Goal: Task Accomplishment & Management: Use online tool/utility

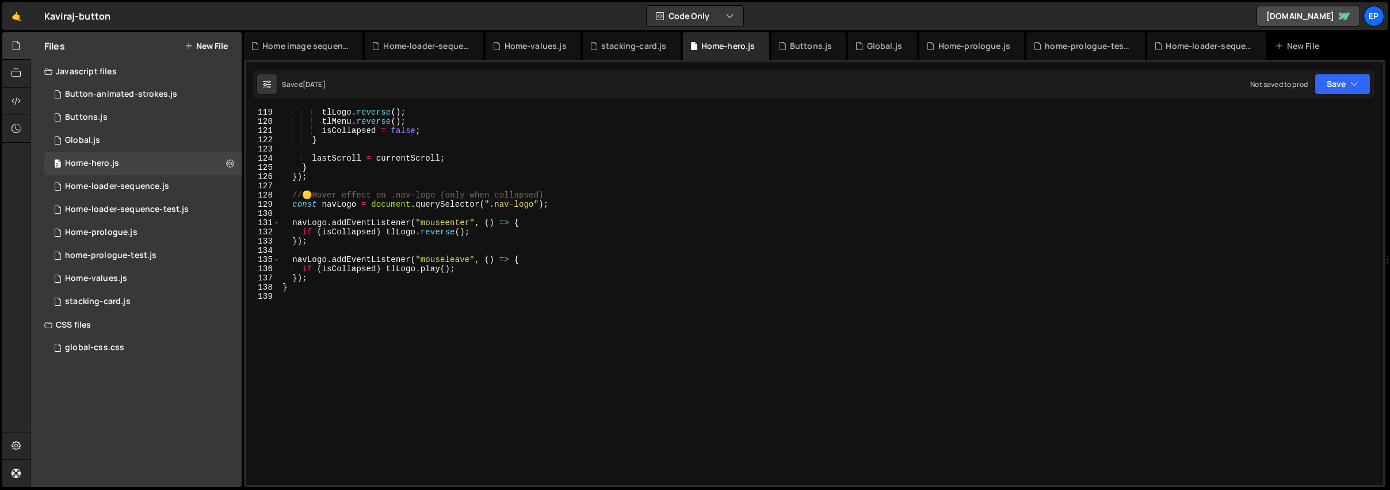
scroll to position [1087, 0]
click at [422, 317] on div "tlLogo . reverse ( ) ; tlMenu . reverse ( ) ; isCollapsed = false ; } lastScrol…" at bounding box center [829, 305] width 1098 height 395
click at [139, 215] on div "1 Home-loader-sequence-test.js 0" at bounding box center [142, 209] width 197 height 23
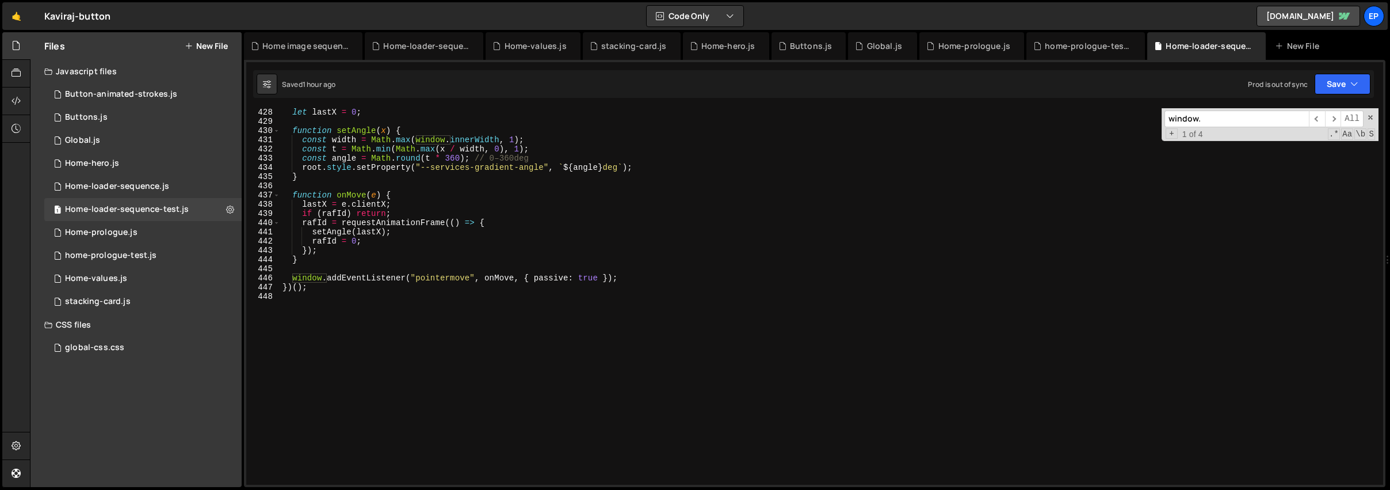
scroll to position [3931, 0]
click at [594, 279] on div "let lastX = 0 ; function setAngle ( x ) { const width = Math . max ( window . i…" at bounding box center [829, 305] width 1098 height 395
type textarea "window.addEventListener("pointermove", onMove, { passive: false });"
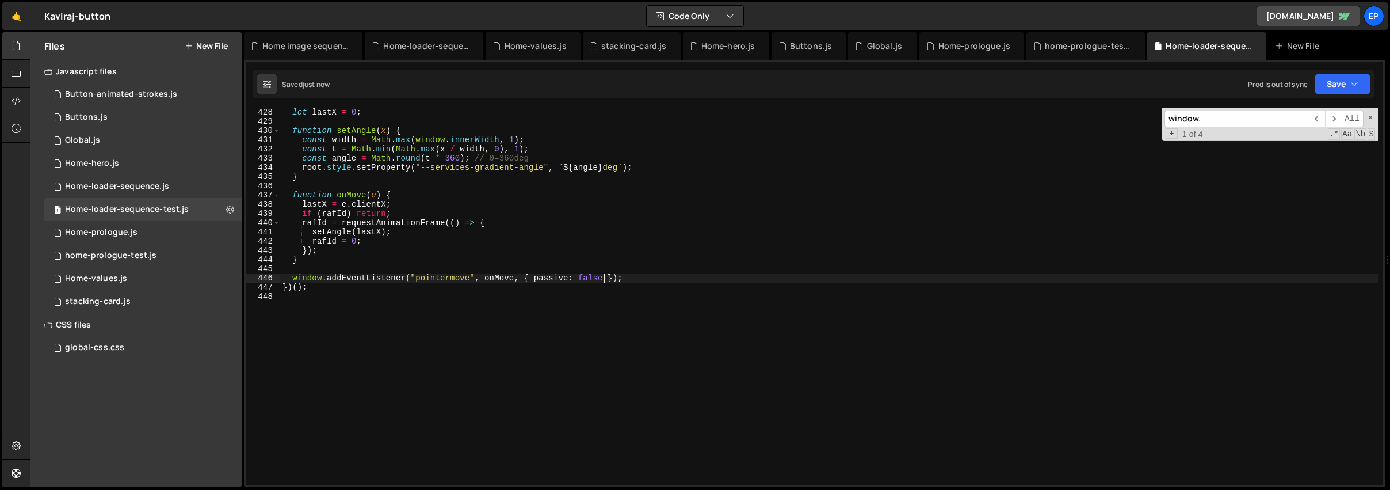
click at [608, 314] on div "let lastX = 0 ; function setAngle ( x ) { const width = Math . max ( window . i…" at bounding box center [829, 305] width 1098 height 395
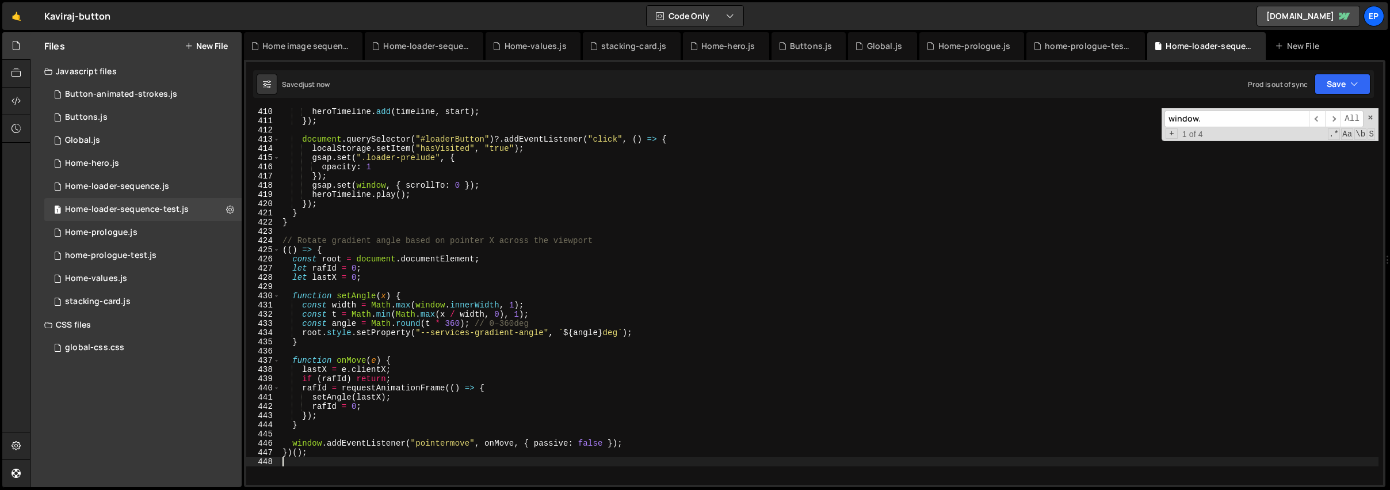
scroll to position [3795, 0]
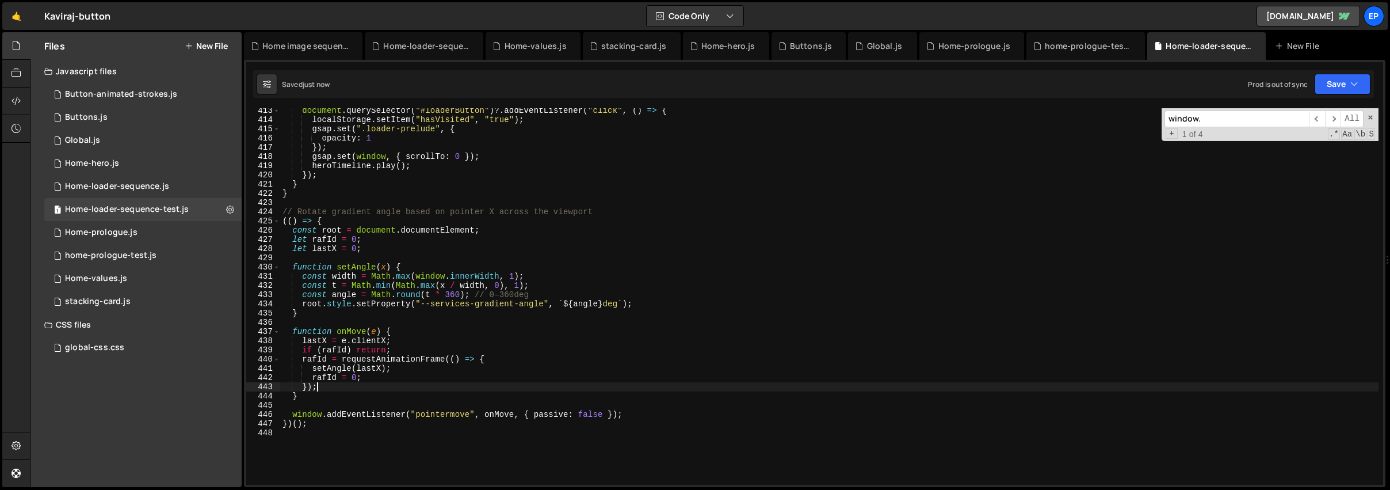
click at [620, 383] on div "document . querySelector ( "#loaderButton" ) ?. addEventListener ( "click" , ( …" at bounding box center [829, 303] width 1098 height 395
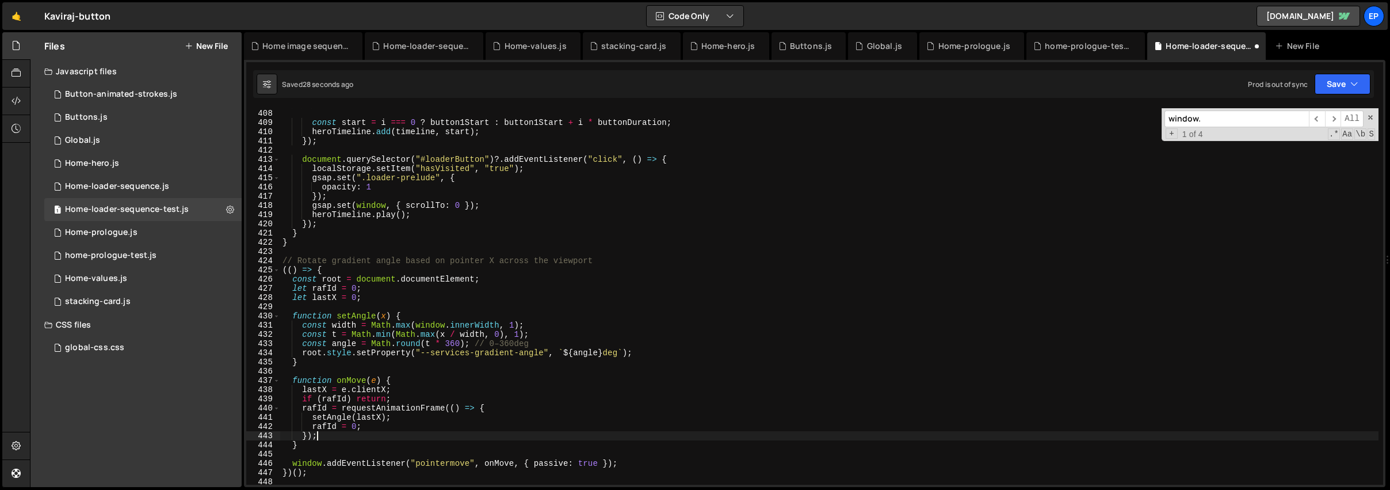
scroll to position [3659, 0]
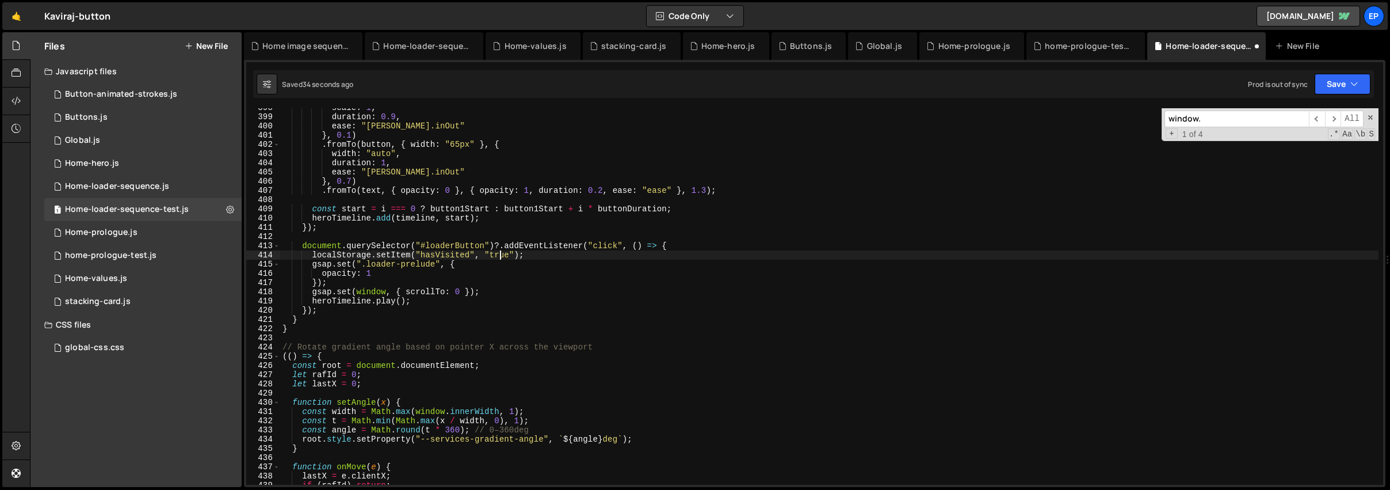
click at [500, 257] on div "scale : 1 , duration : 0.9 , ease : "[PERSON_NAME].inOut" } , 0.1 ) . fromTo ( …" at bounding box center [829, 300] width 1098 height 395
click at [1331, 83] on button "Save" at bounding box center [1343, 84] width 56 height 21
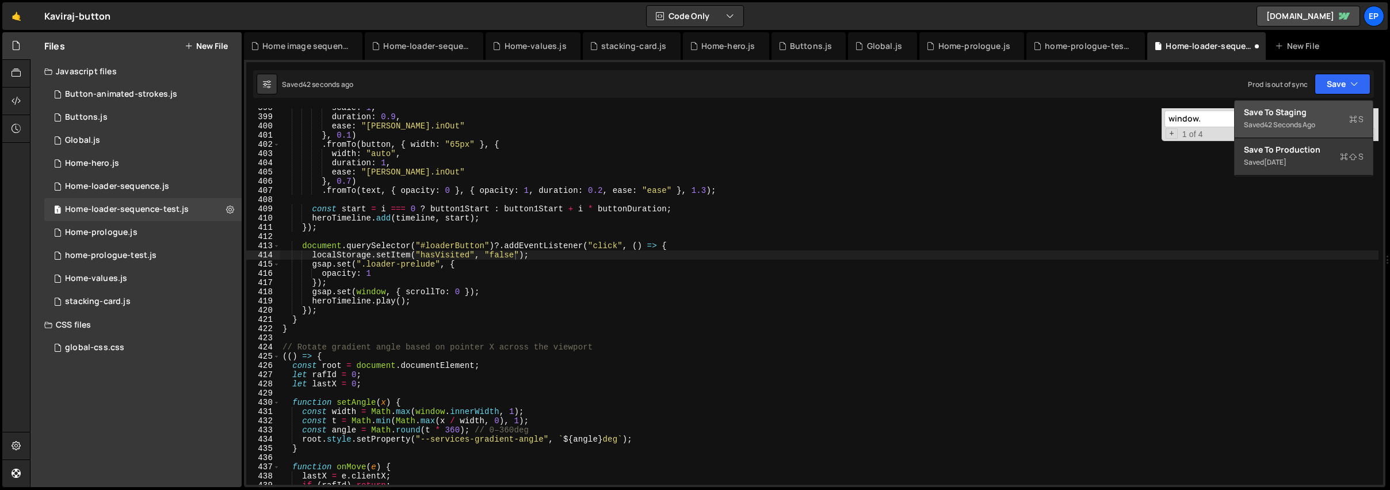
click at [1262, 127] on div "Saved 42 seconds ago" at bounding box center [1304, 125] width 120 height 14
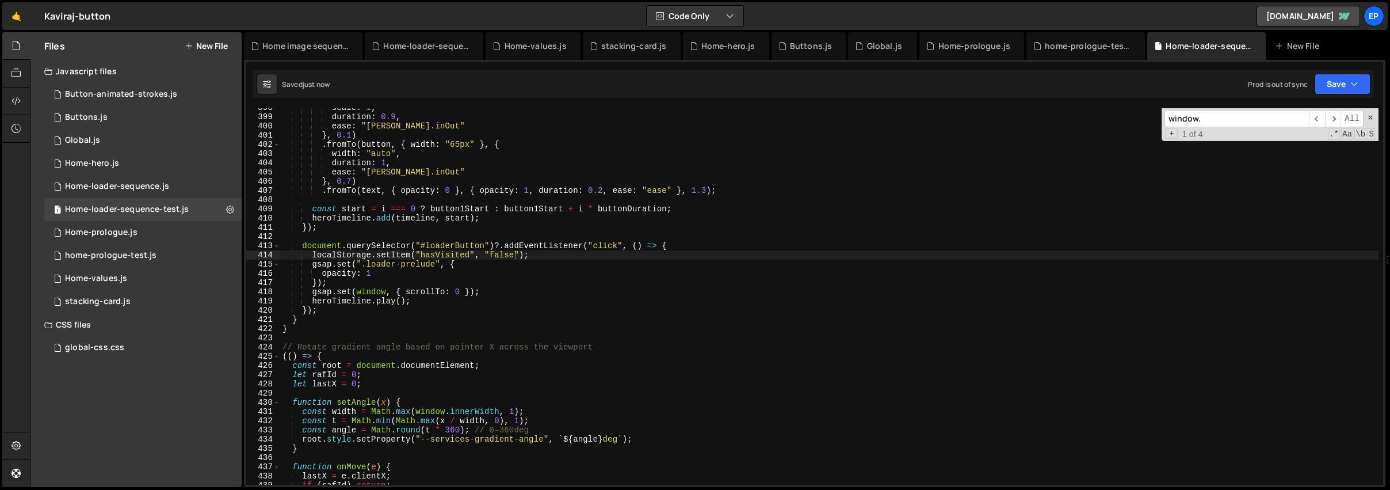
type textarea "});"
click at [599, 280] on div "scale : 1 , duration : 0.9 , ease : "[PERSON_NAME].inOut" } , 0.1 ) . fromTo ( …" at bounding box center [829, 300] width 1098 height 395
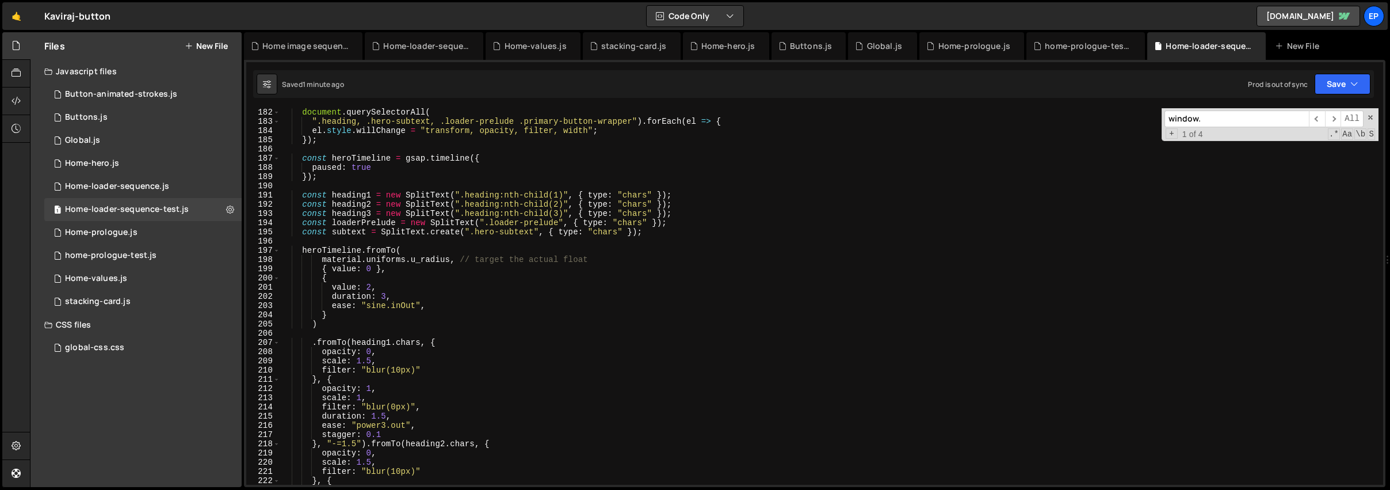
scroll to position [1582, 0]
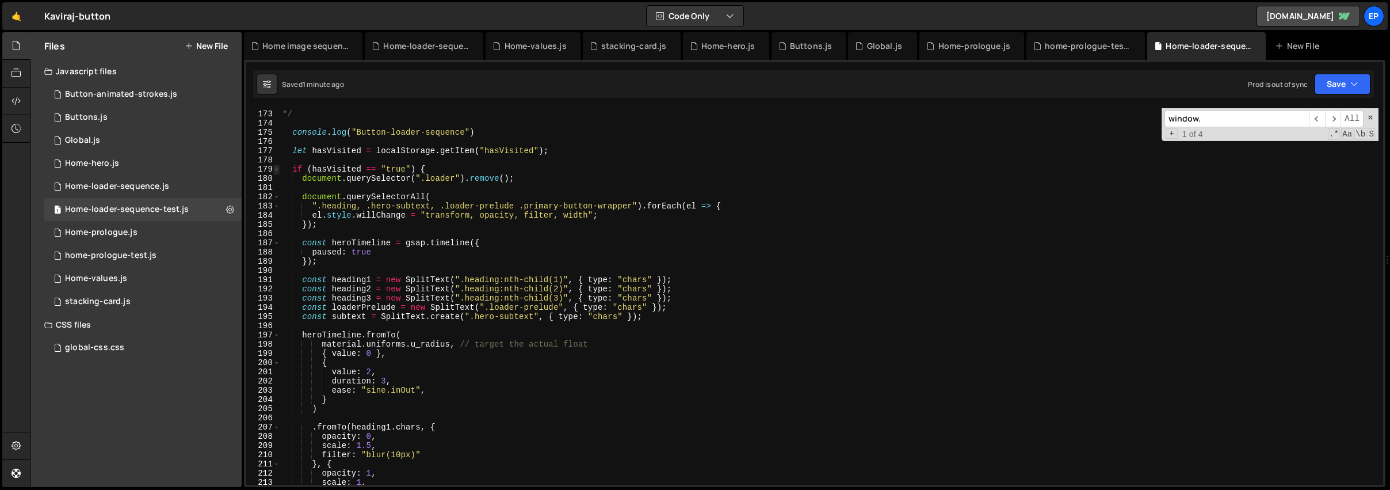
click at [277, 170] on span at bounding box center [276, 169] width 6 height 9
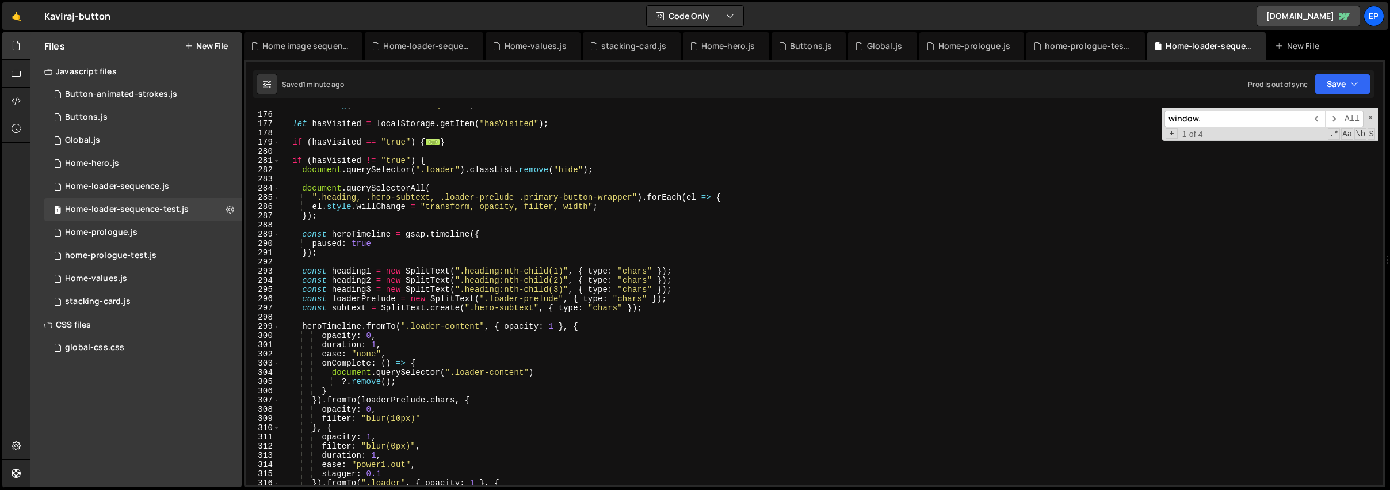
scroll to position [1511, 0]
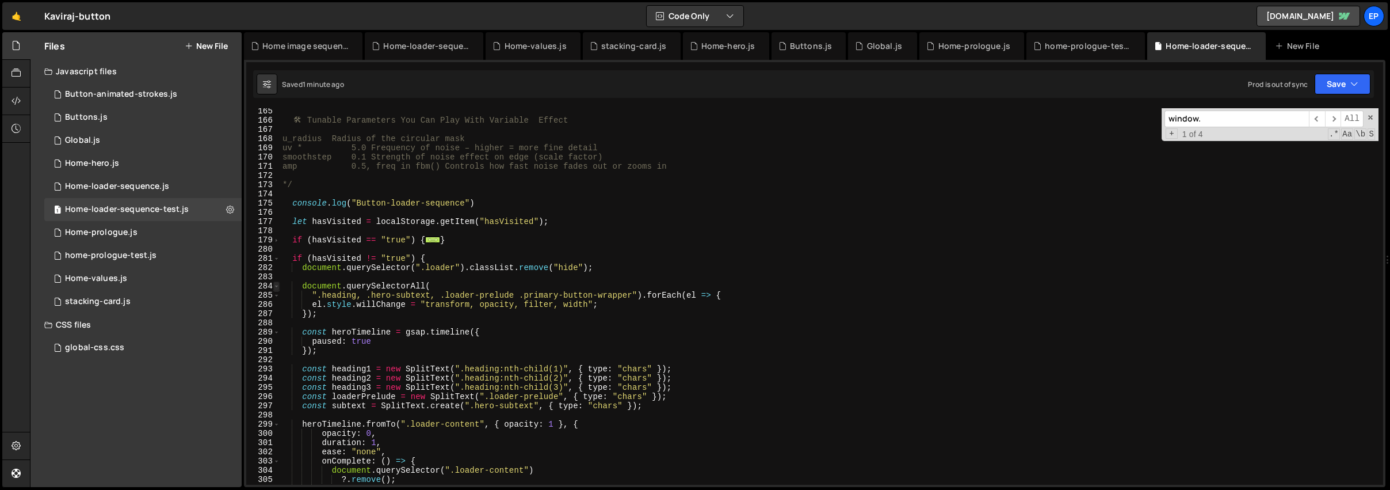
click at [277, 288] on span at bounding box center [276, 285] width 6 height 9
click at [277, 286] on span at bounding box center [276, 285] width 6 height 9
click at [469, 277] on div "🛠 ️ Tunable Parameters You Can Play With Variable Effect u_radius Radius of the…" at bounding box center [829, 303] width 1098 height 395
click at [277, 287] on span at bounding box center [276, 285] width 6 height 9
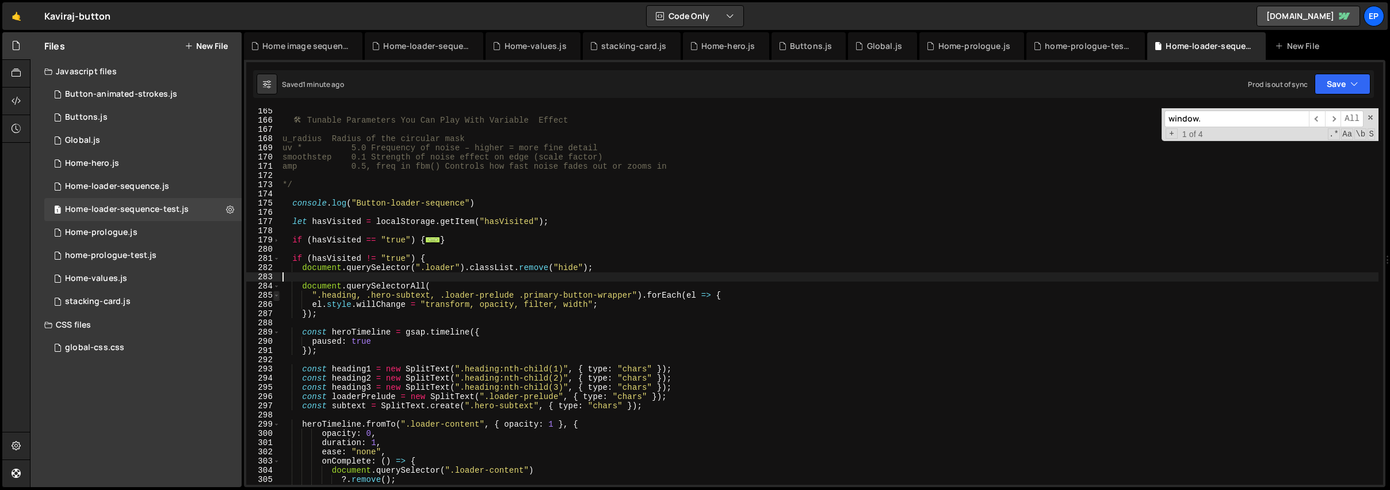
click at [277, 294] on span at bounding box center [276, 295] width 6 height 9
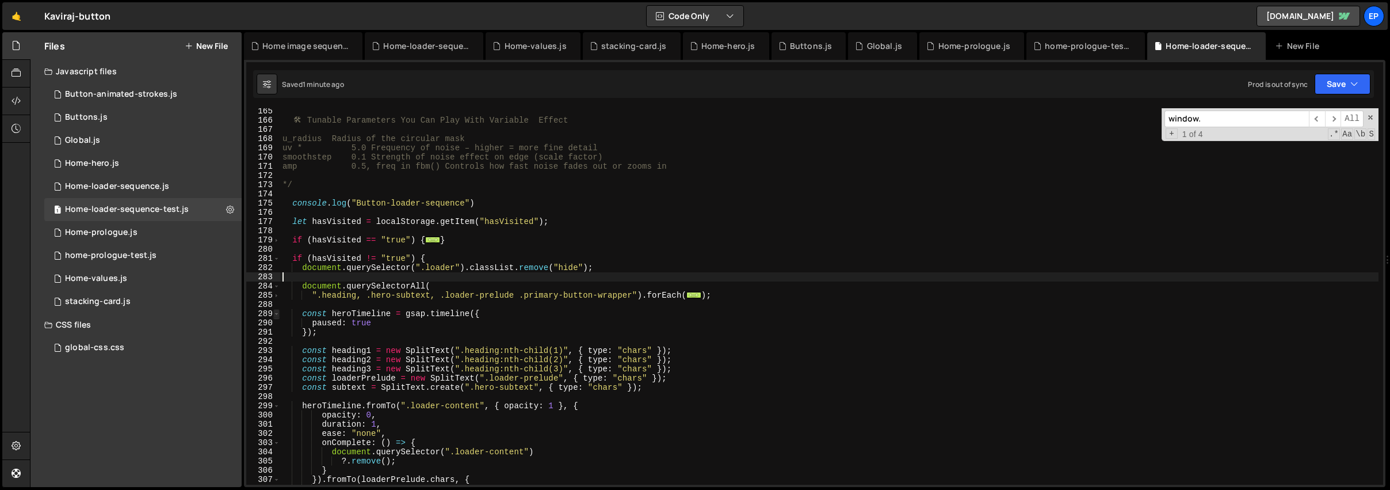
click at [276, 314] on span at bounding box center [276, 313] width 6 height 9
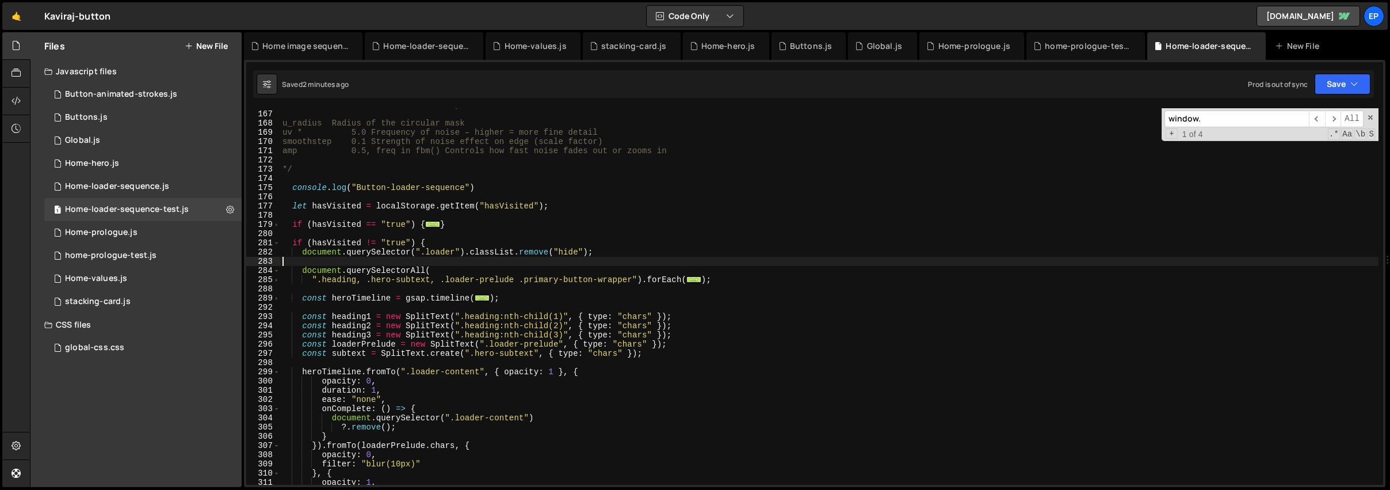
scroll to position [1527, 0]
click at [274, 375] on span at bounding box center [276, 371] width 6 height 9
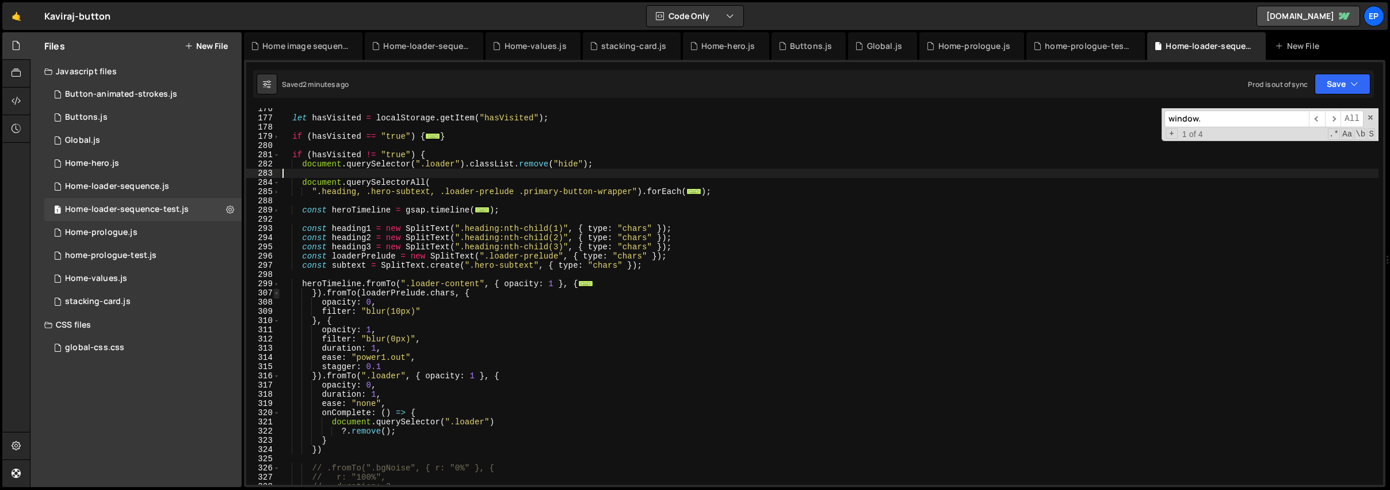
click at [275, 295] on span at bounding box center [276, 292] width 6 height 9
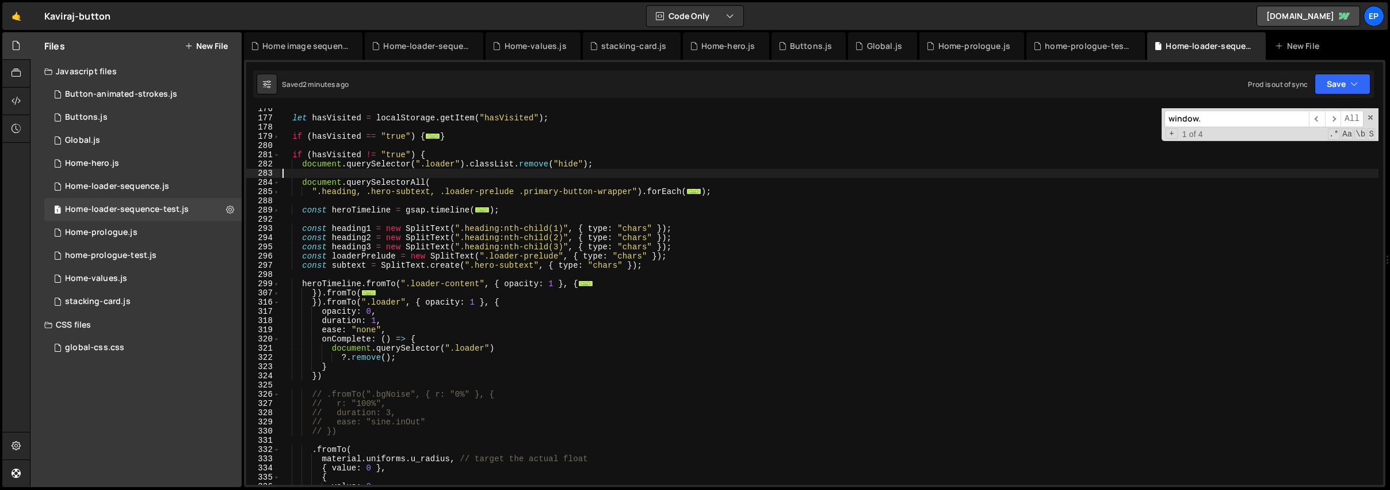
click at [275, 309] on div "317" at bounding box center [263, 311] width 34 height 9
click at [277, 312] on div "317" at bounding box center [263, 311] width 34 height 9
click at [277, 341] on span at bounding box center [276, 338] width 6 height 9
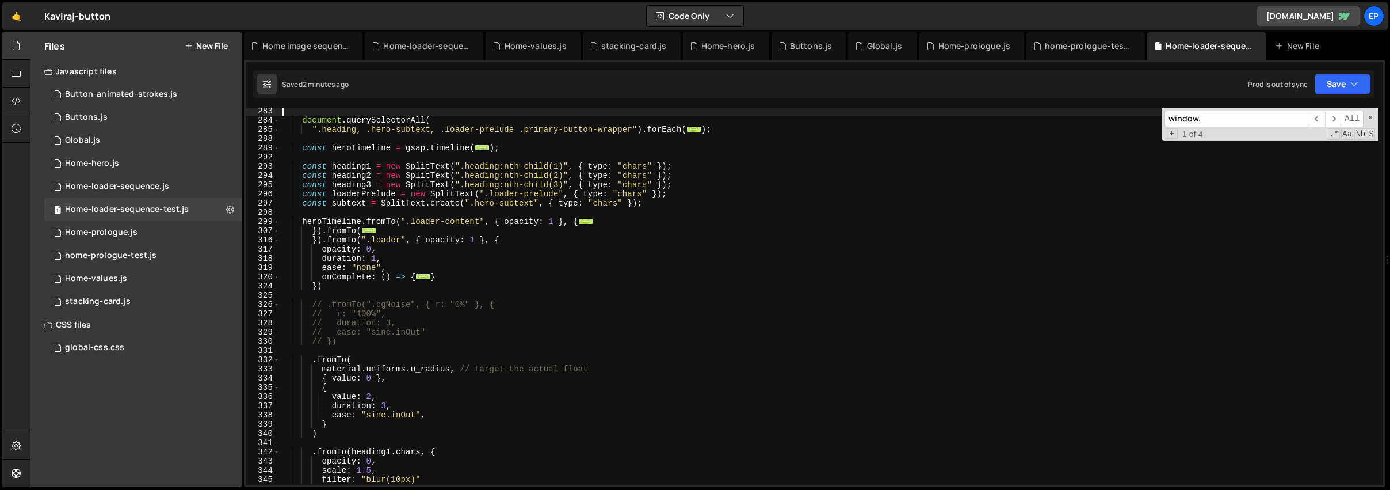
scroll to position [1677, 0]
click at [276, 391] on span at bounding box center [276, 387] width 6 height 9
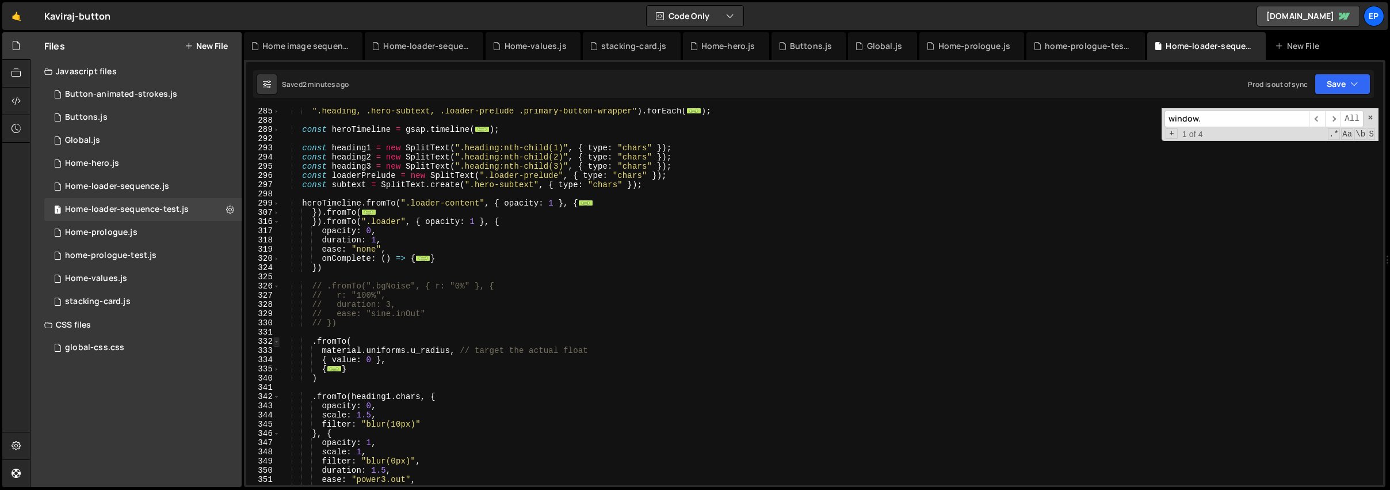
click at [276, 341] on span at bounding box center [276, 341] width 6 height 9
click at [278, 361] on span at bounding box center [276, 359] width 6 height 9
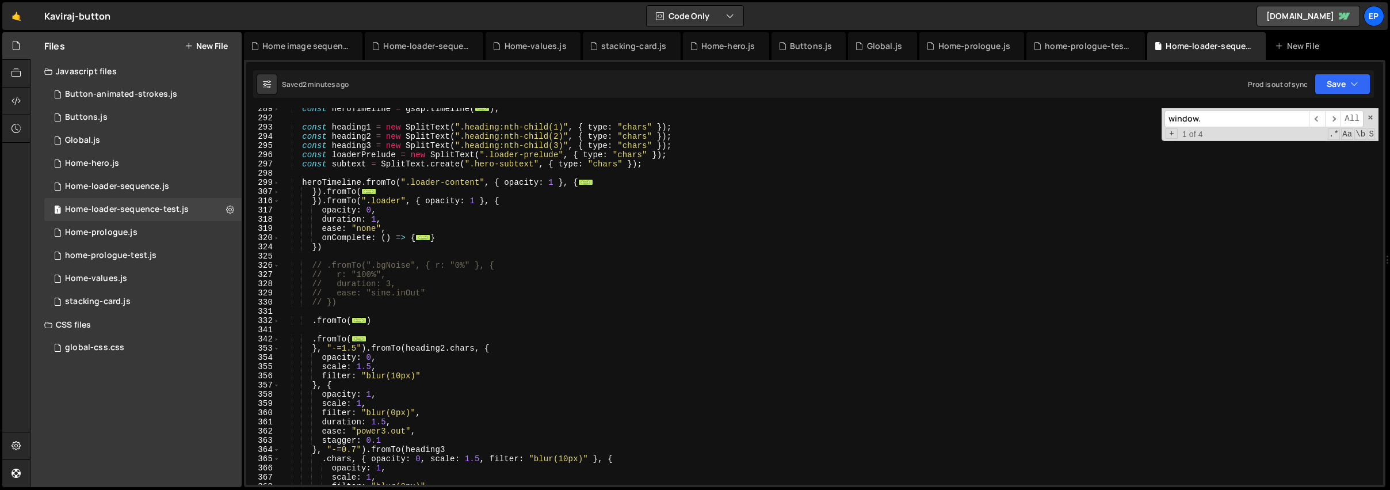
scroll to position [1808, 0]
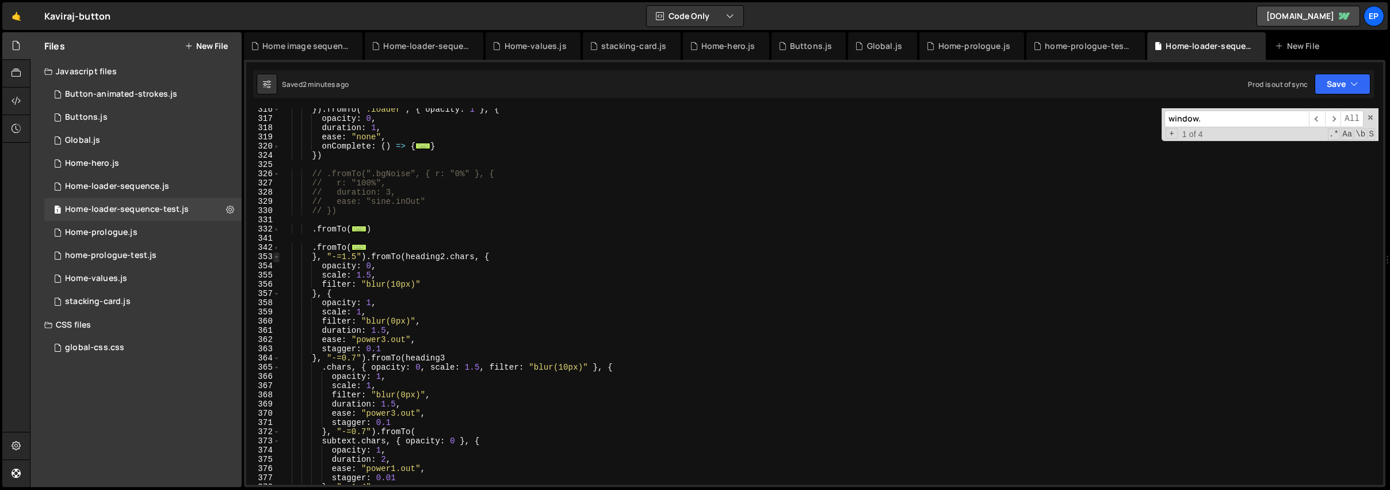
click at [277, 258] on span at bounding box center [276, 256] width 6 height 9
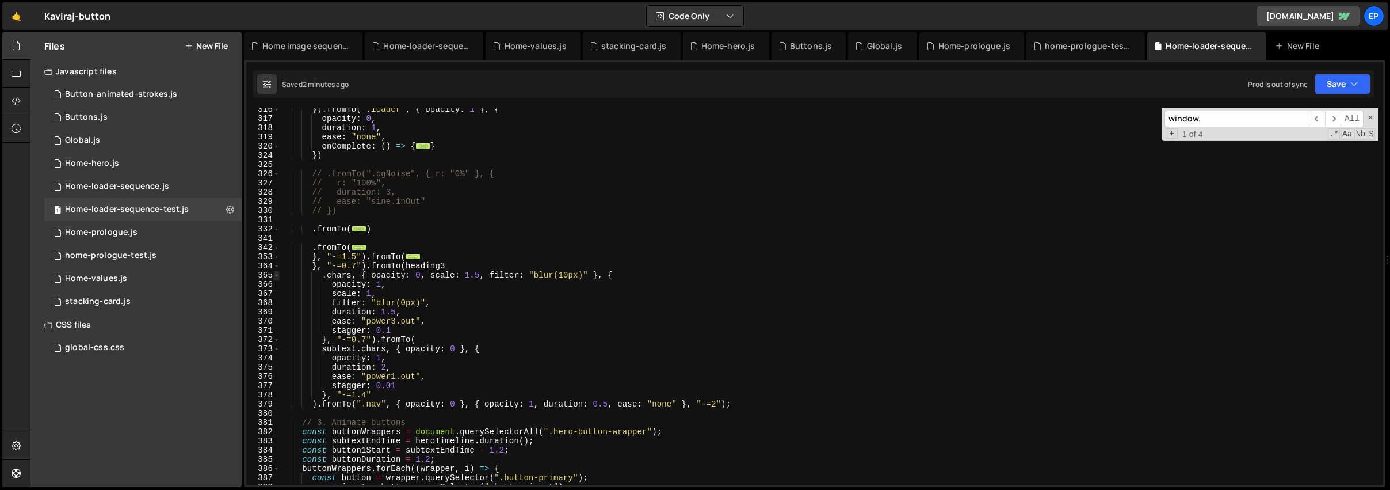
click at [277, 274] on span at bounding box center [276, 274] width 6 height 9
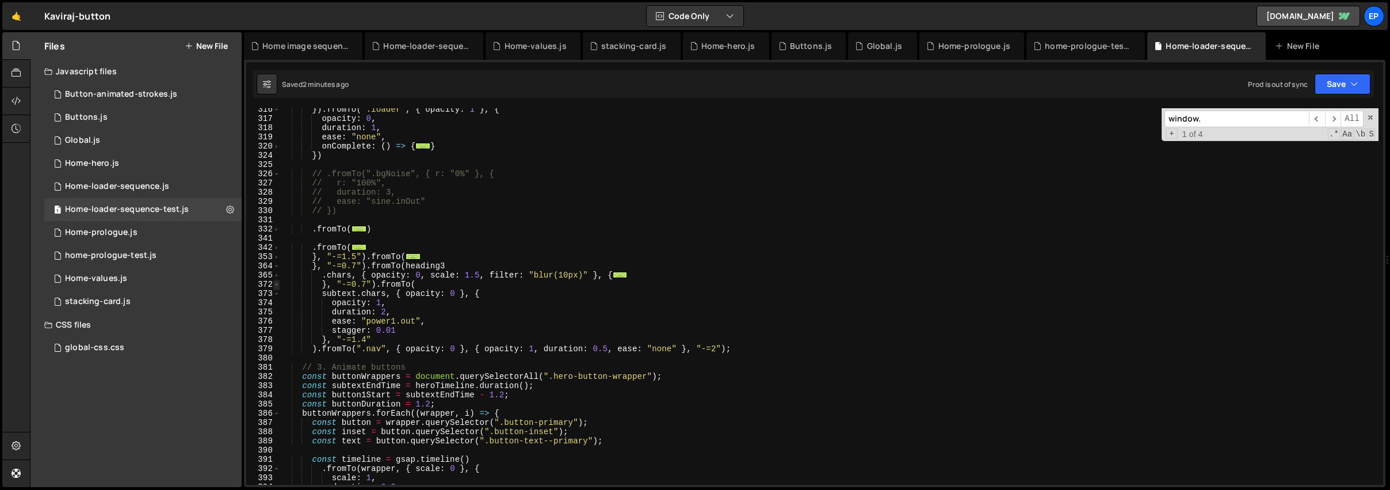
click at [277, 286] on span at bounding box center [276, 284] width 6 height 9
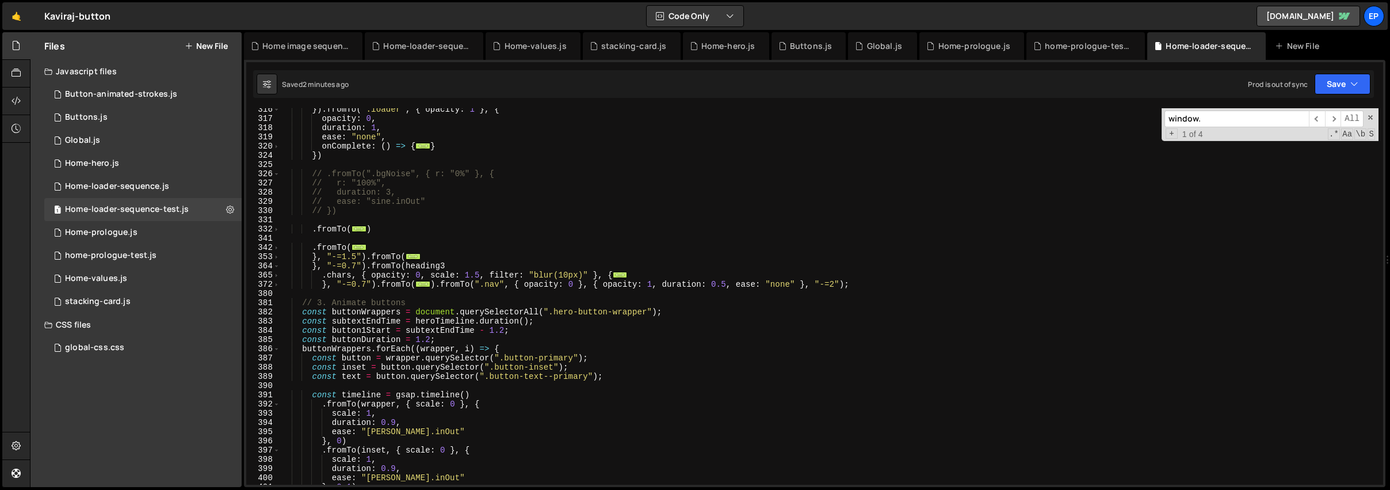
scroll to position [1823, 0]
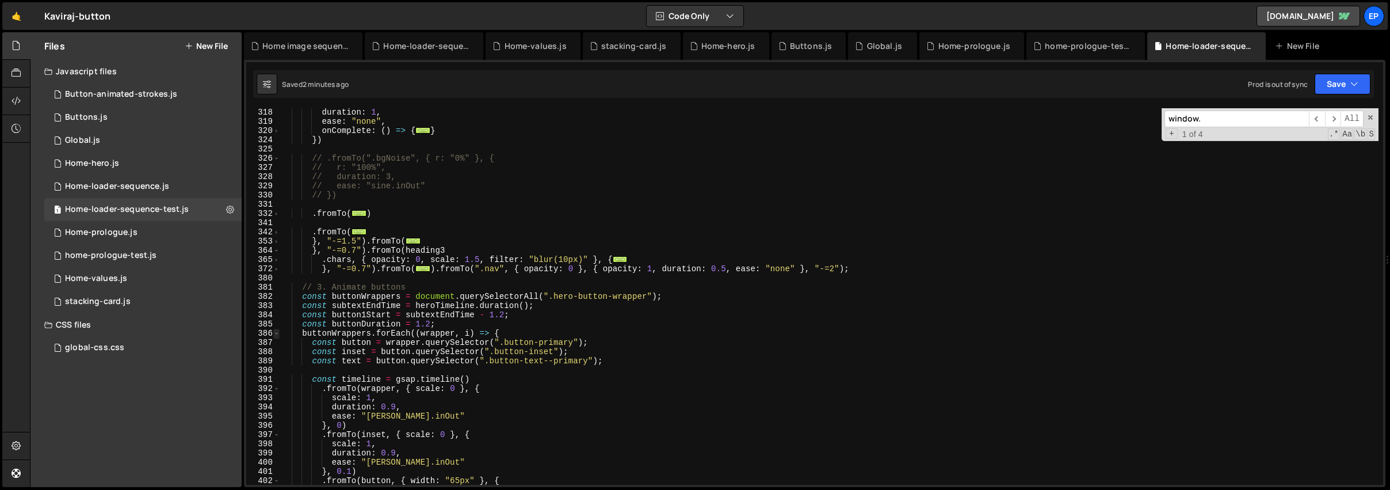
click at [274, 335] on span at bounding box center [276, 332] width 6 height 9
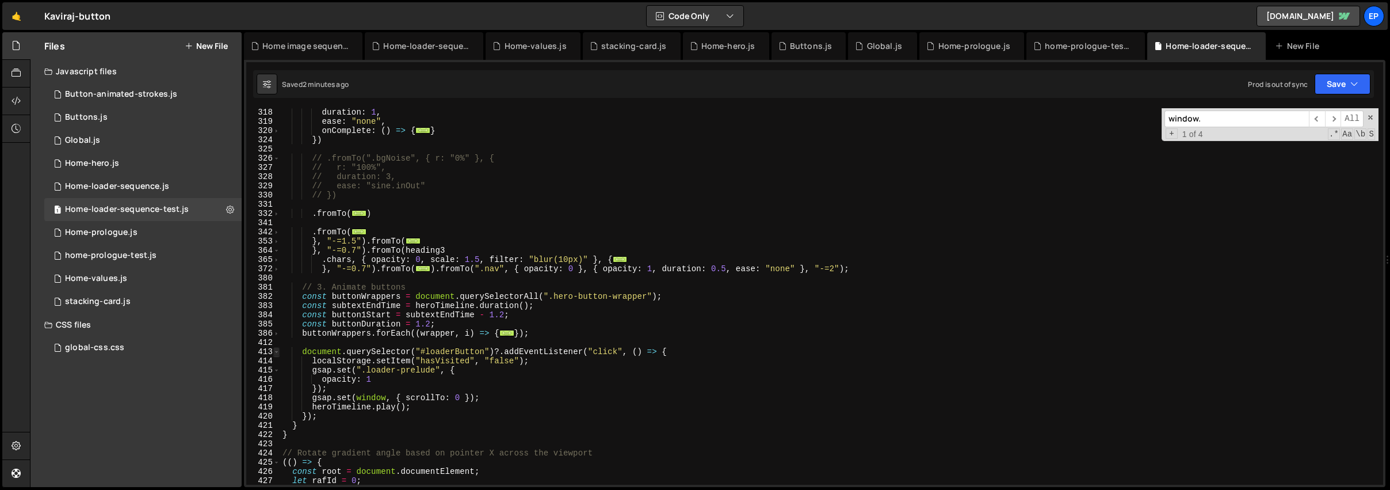
click at [277, 355] on span at bounding box center [276, 351] width 6 height 9
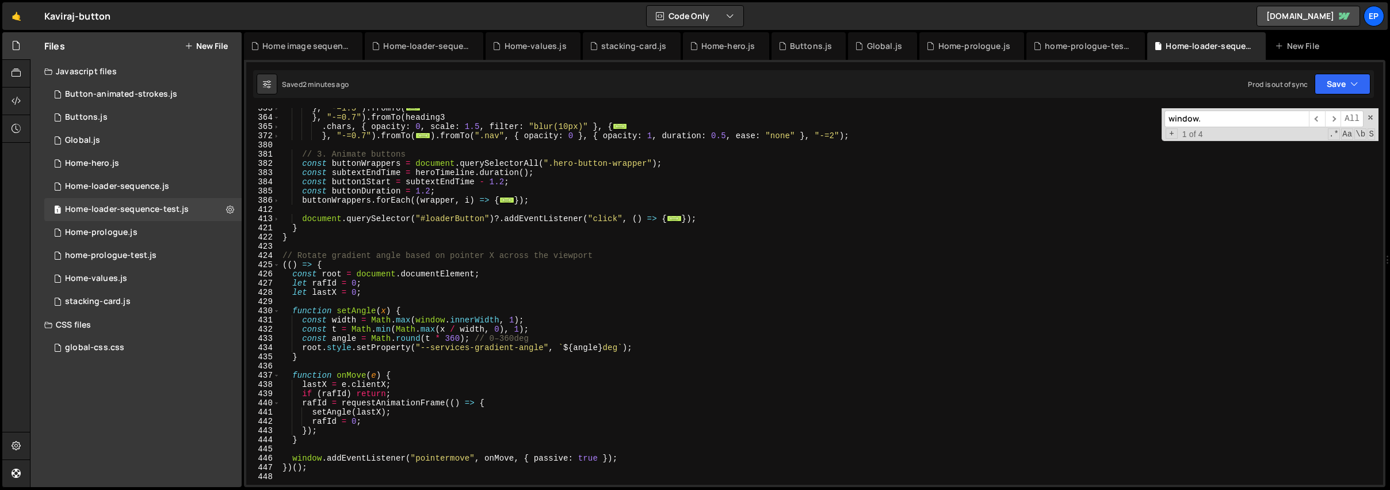
scroll to position [1974, 0]
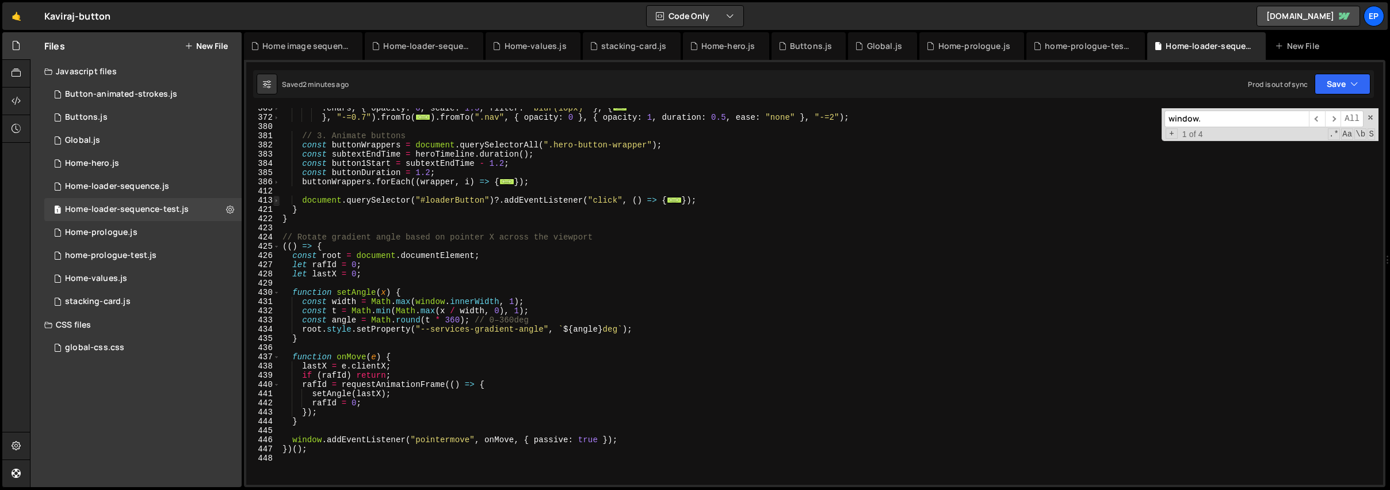
click at [277, 203] on span at bounding box center [276, 200] width 6 height 9
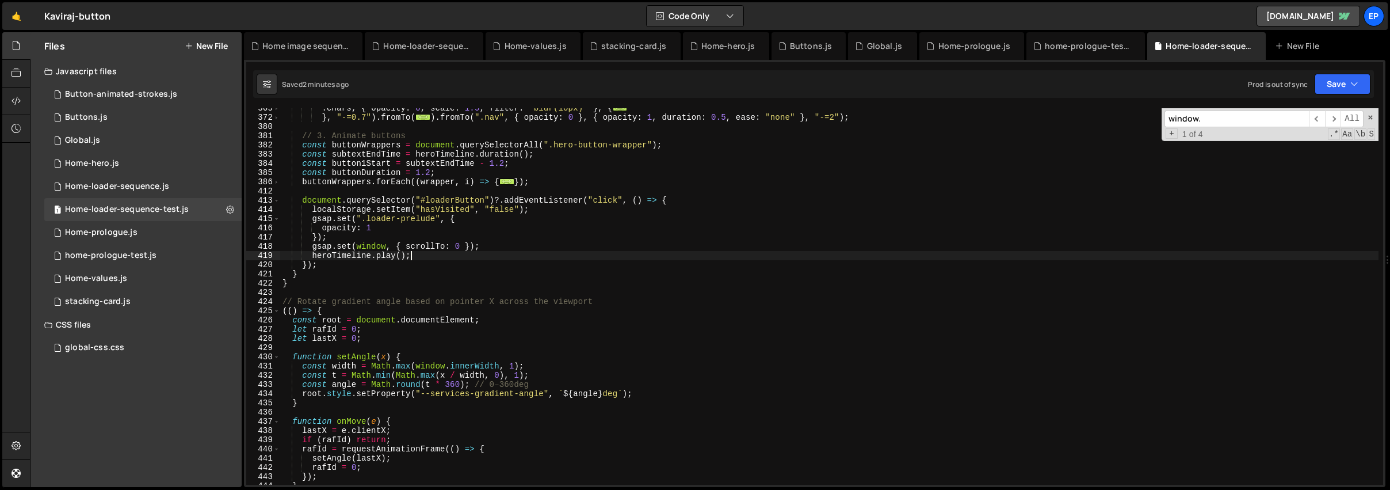
click at [578, 257] on div ". chars , { opacity : 0 , scale : 1.5 , filter : "blur(10px)" } , { ... } , "-=…" at bounding box center [829, 301] width 1098 height 395
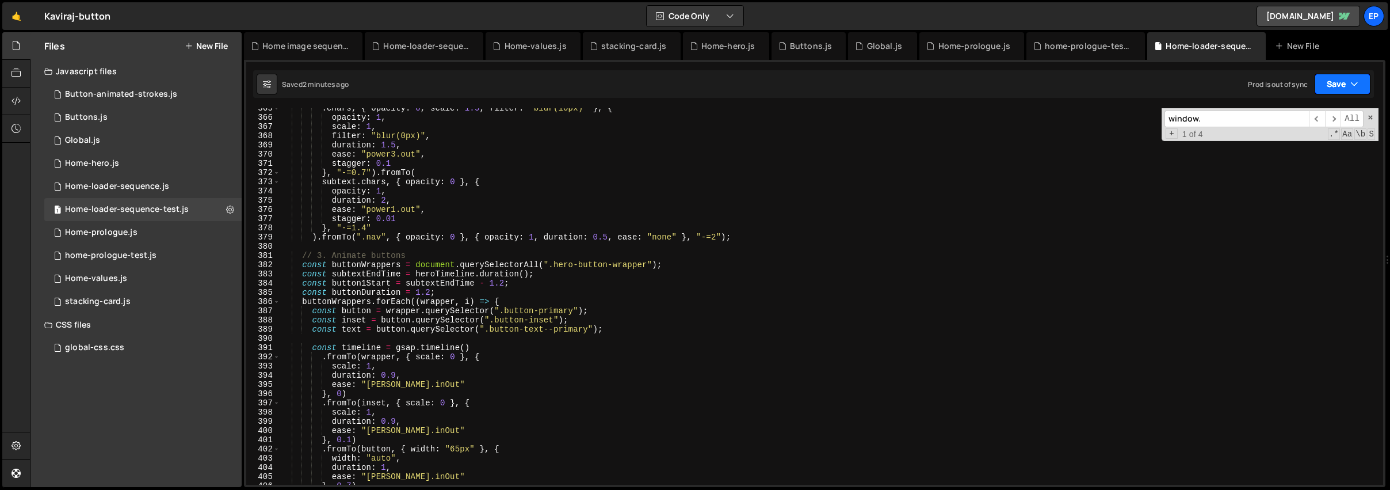
click at [1342, 79] on button "Save" at bounding box center [1343, 84] width 56 height 21
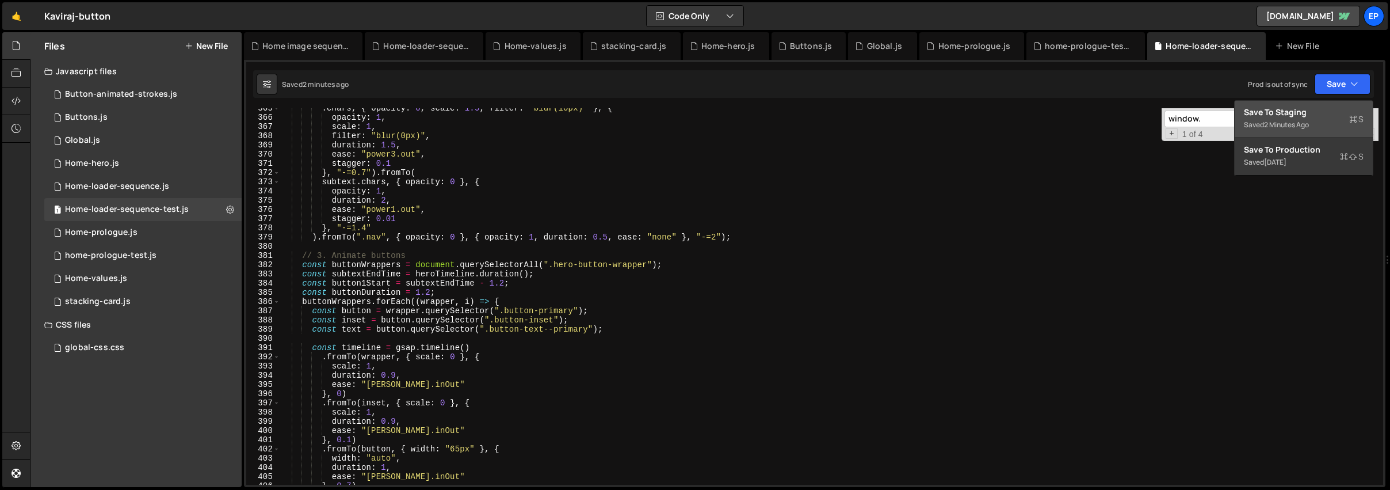
click at [1306, 131] on div "Saved 2 minutes ago" at bounding box center [1304, 125] width 120 height 14
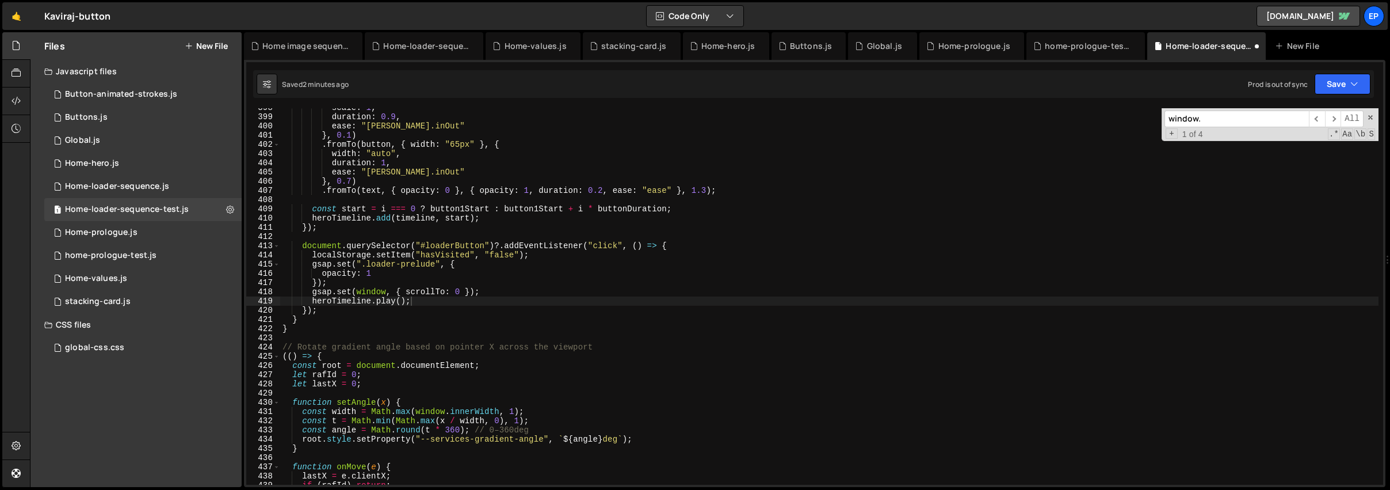
scroll to position [3659, 0]
type textarea "const width = Math.max(window.innerWidth, 1);"
click at [449, 408] on div "scale : 1 , duration : 0.9 , ease : "[PERSON_NAME].inOut" } , 0.1 ) . fromTo ( …" at bounding box center [829, 300] width 1098 height 395
click at [234, 211] on button at bounding box center [230, 209] width 21 height 21
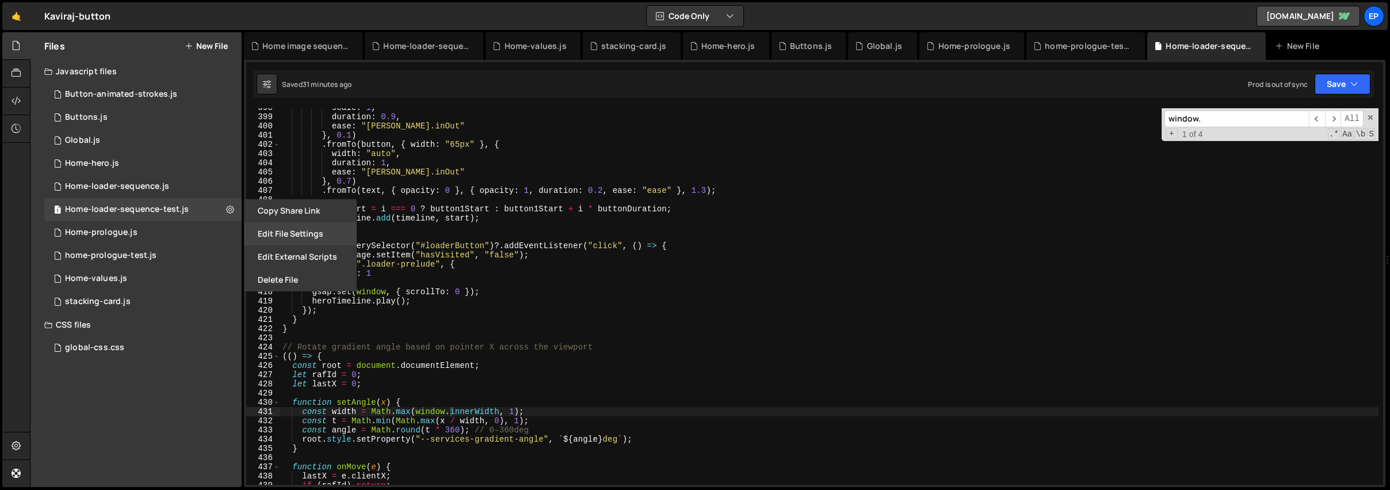
click at [326, 232] on button "Edit File Settings" at bounding box center [300, 233] width 113 height 23
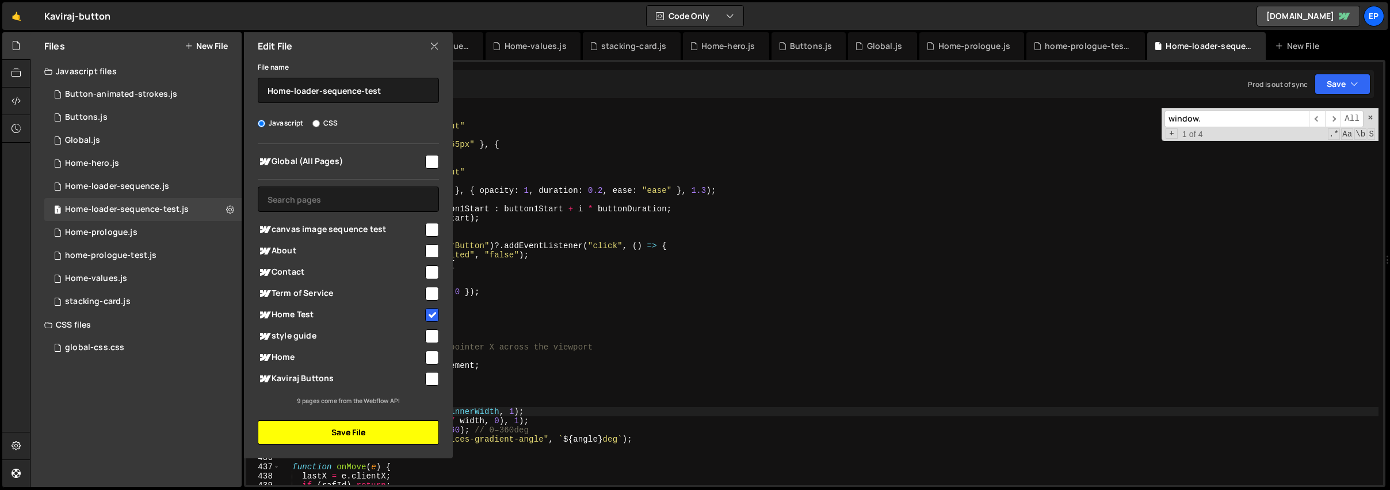
click at [375, 430] on button "Save File" at bounding box center [348, 432] width 181 height 24
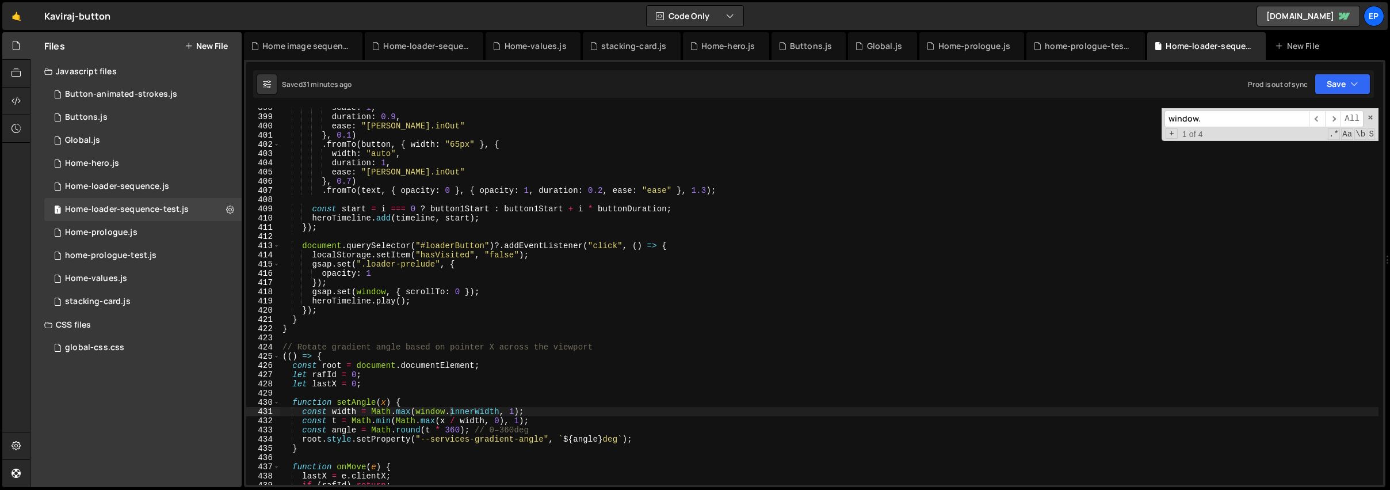
scroll to position [3931, 0]
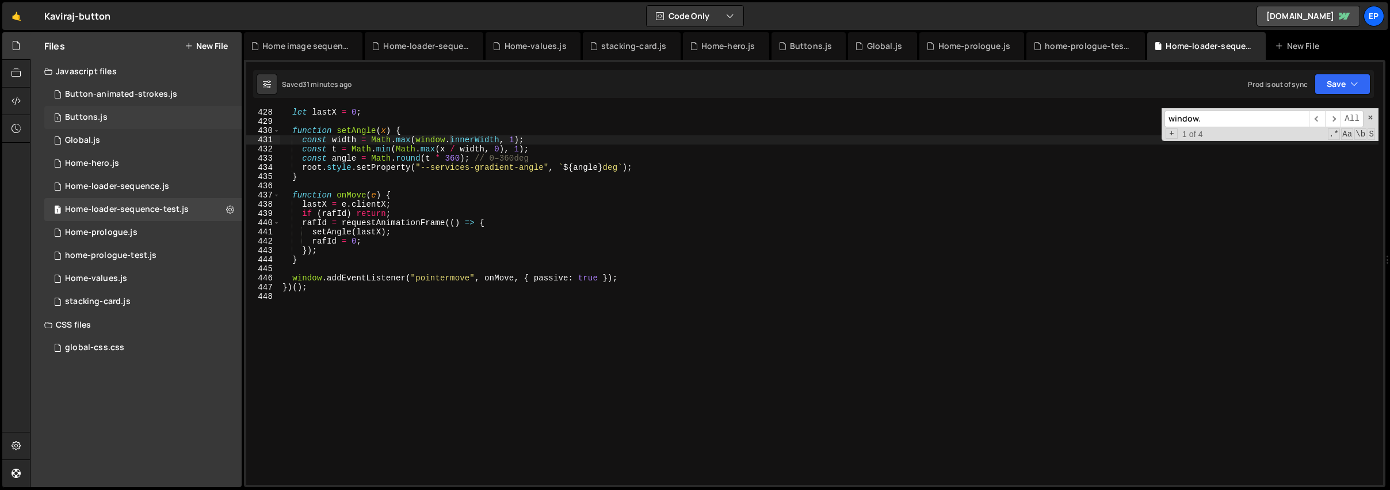
click at [117, 116] on div "1 Buttons.js 0" at bounding box center [142, 117] width 197 height 23
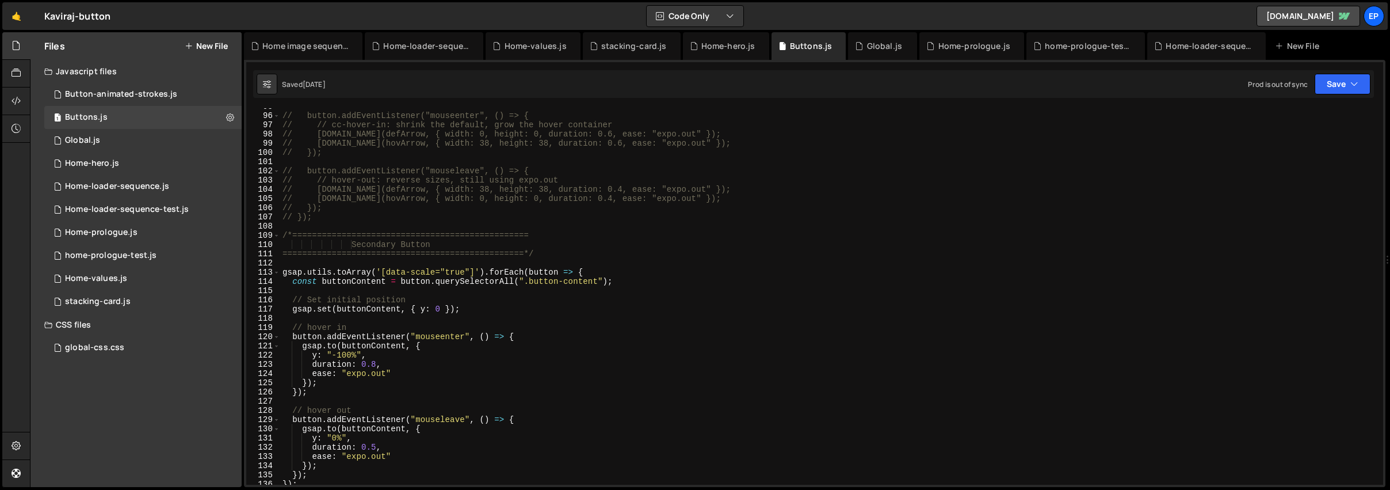
scroll to position [0, 0]
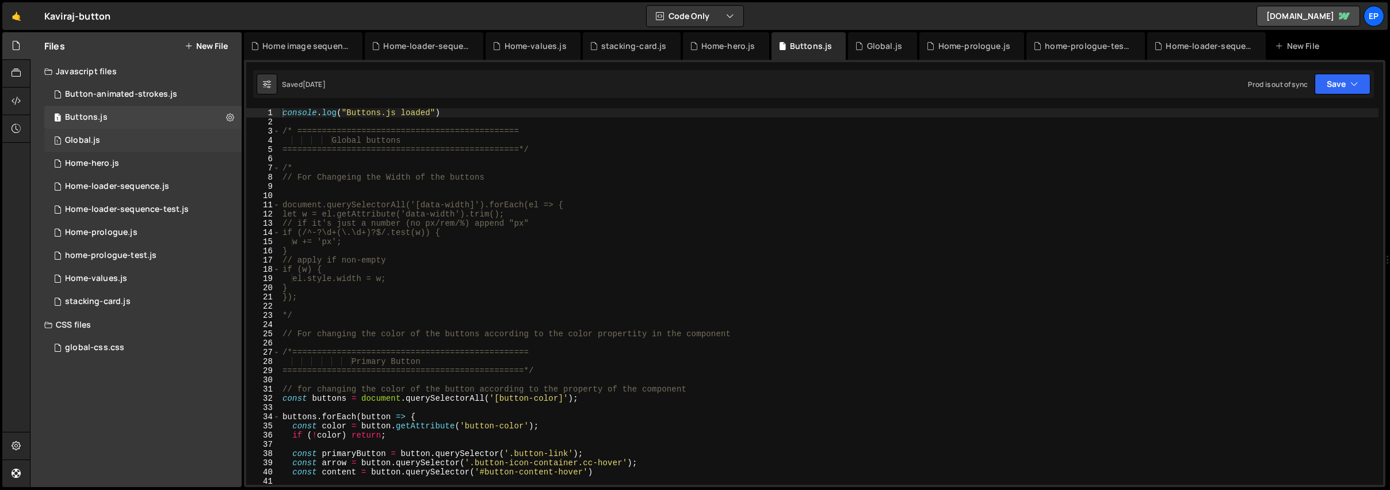
click at [109, 142] on div "1 Global.js 0" at bounding box center [142, 140] width 197 height 23
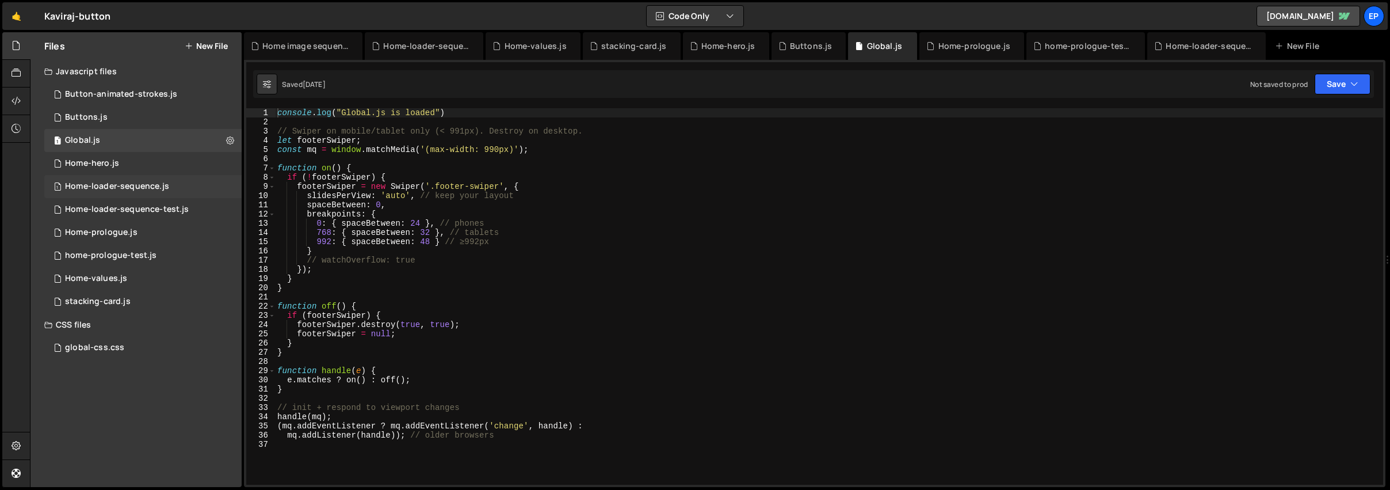
click at [142, 192] on div "1 Home-loader-sequence.js 0" at bounding box center [142, 186] width 197 height 23
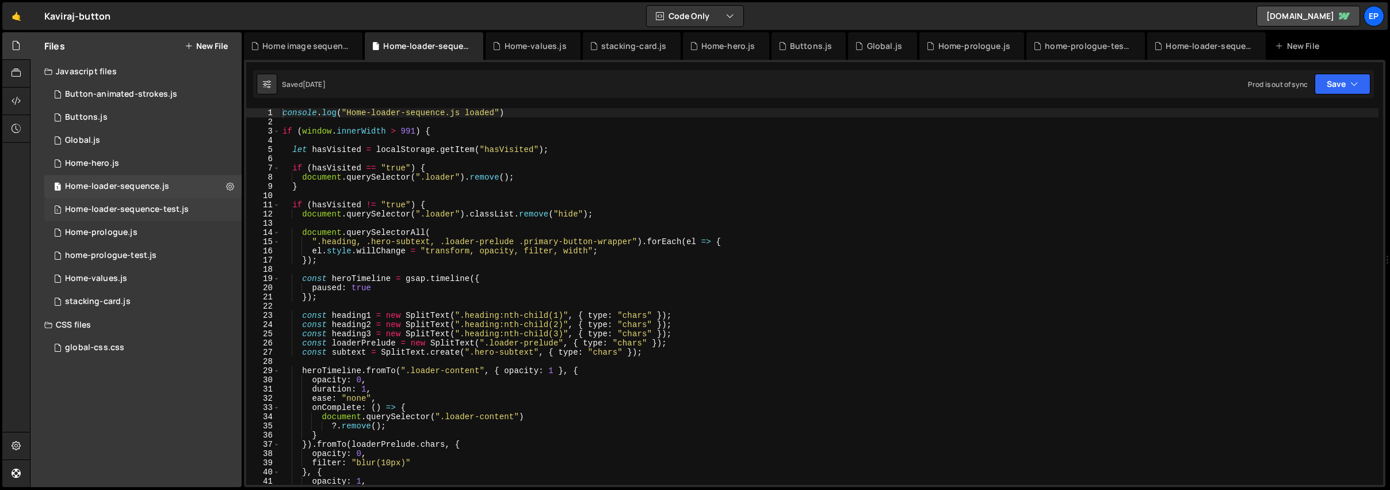
click at [142, 204] on div "Home-loader-sequence-test.js" at bounding box center [127, 209] width 124 height 10
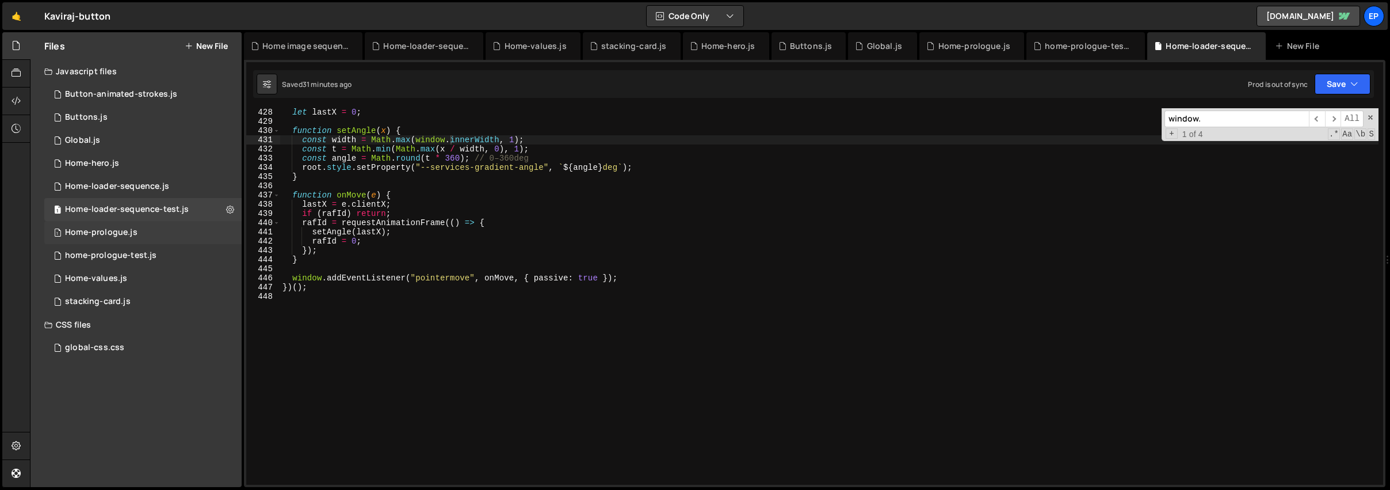
click at [143, 237] on div "1 Home-prologue.js 0" at bounding box center [142, 232] width 197 height 23
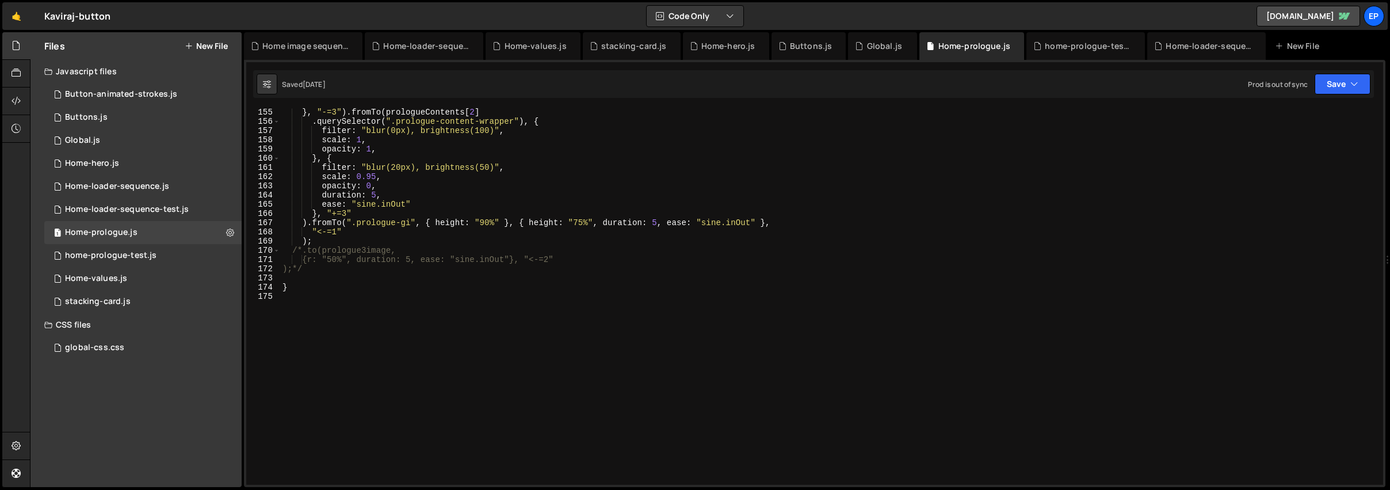
scroll to position [1418, 0]
click at [81, 259] on div "home-prologue-test.js" at bounding box center [110, 255] width 91 height 10
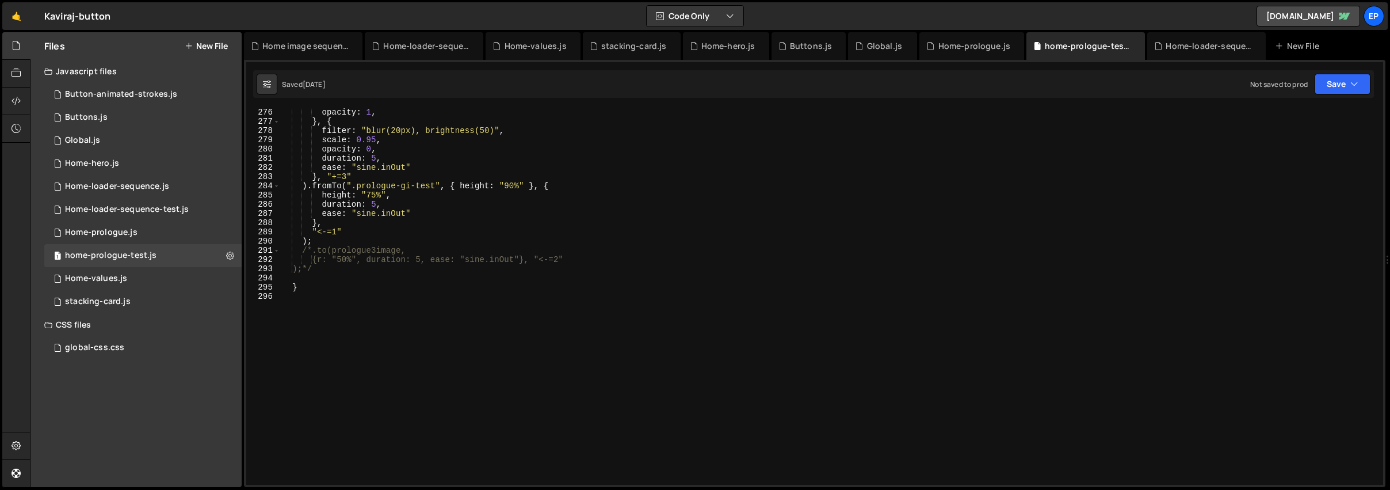
scroll to position [2532, 0]
click at [113, 280] on div "Home-values.js" at bounding box center [96, 278] width 62 height 10
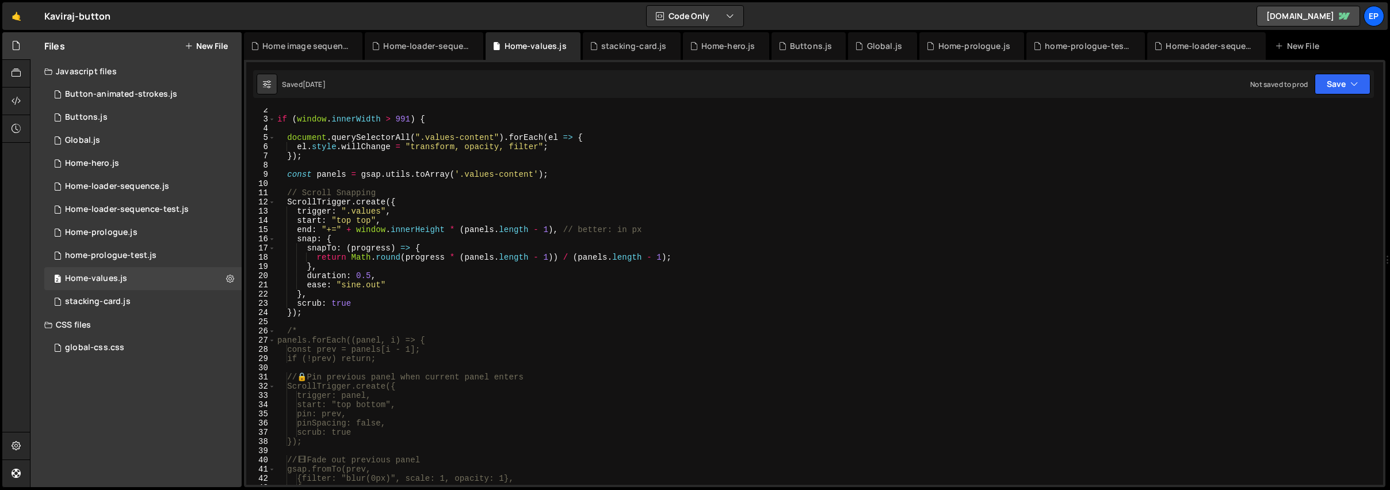
scroll to position [0, 0]
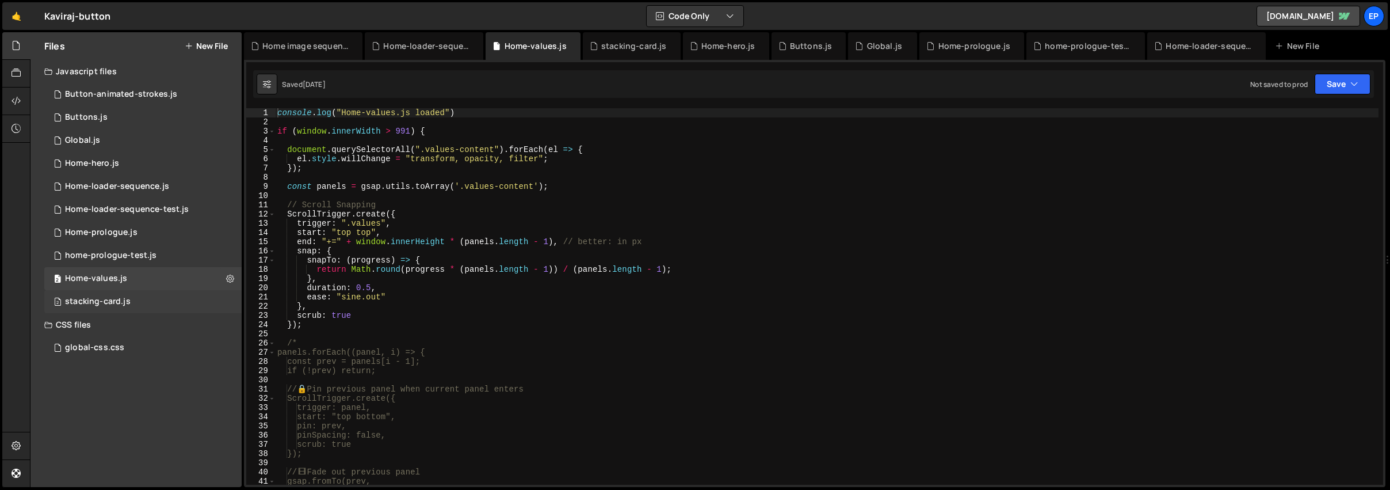
click at [91, 300] on div "stacking-card.js" at bounding box center [98, 301] width 66 height 10
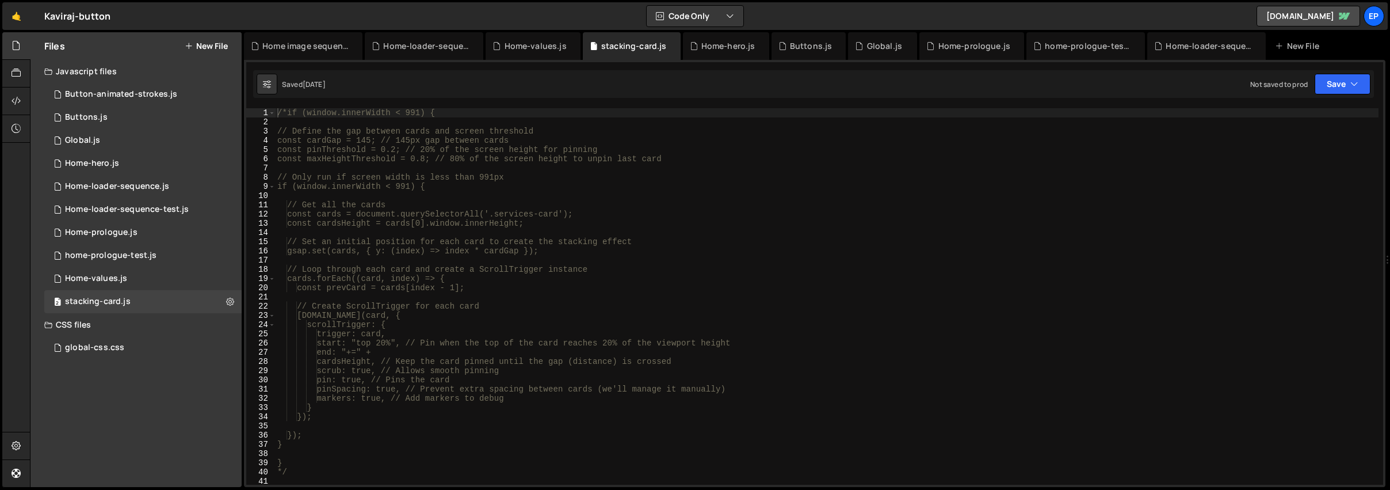
type textarea "*/"
click at [303, 473] on div "/*if (window.innerWidth < 991) { // Define the gap between cards and screen thr…" at bounding box center [826, 305] width 1103 height 395
click at [127, 278] on div "2 Home-values.js 0" at bounding box center [142, 278] width 197 height 23
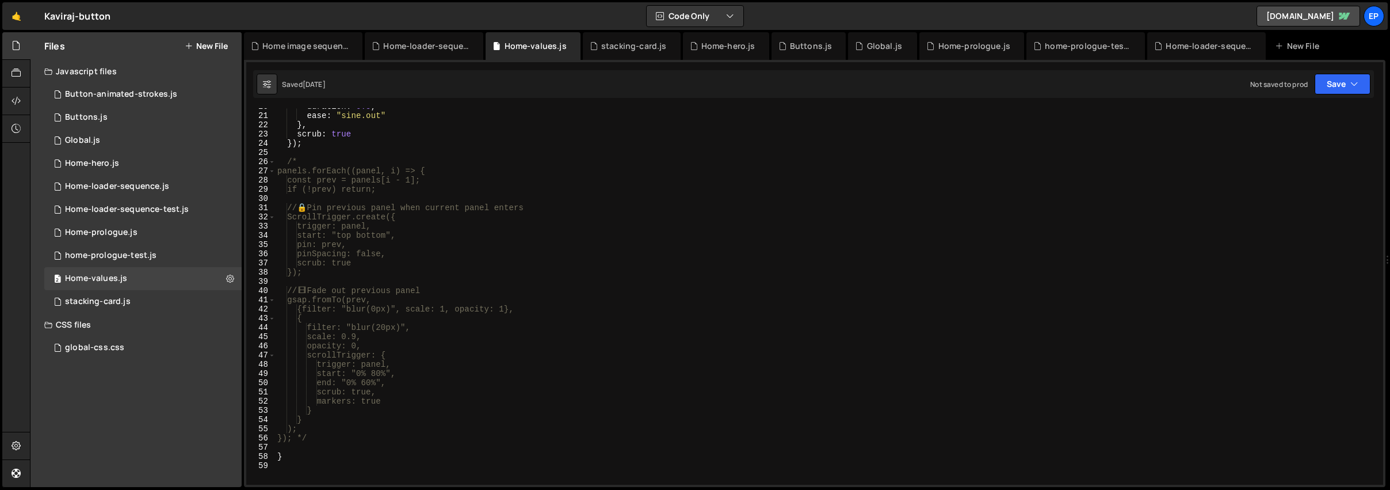
scroll to position [182, 0]
click at [125, 253] on div "home-prologue-test.js" at bounding box center [110, 255] width 91 height 10
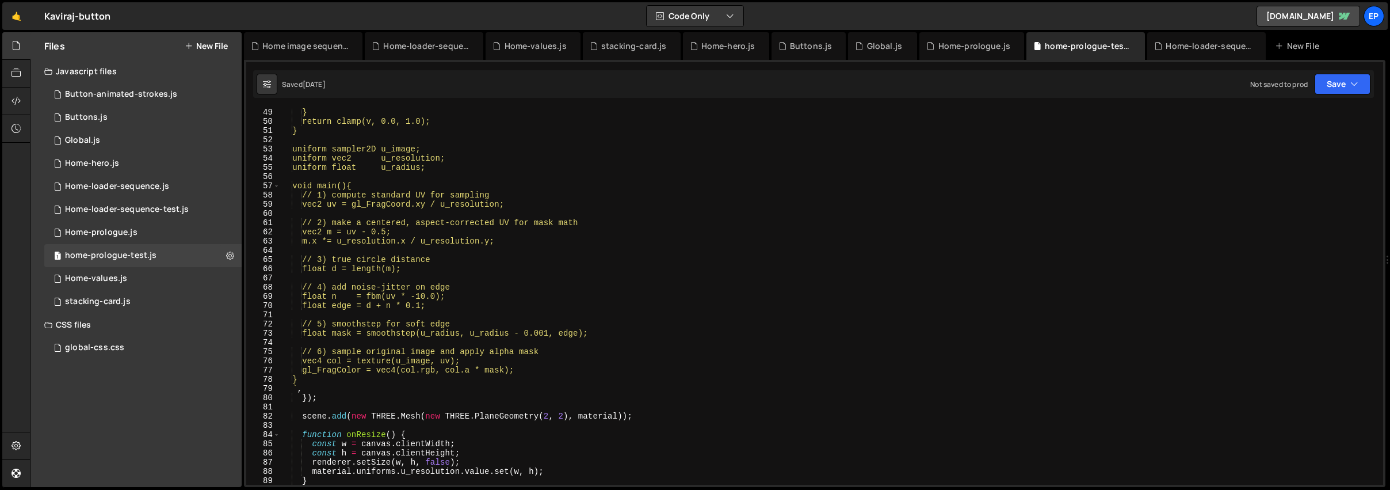
scroll to position [326, 0]
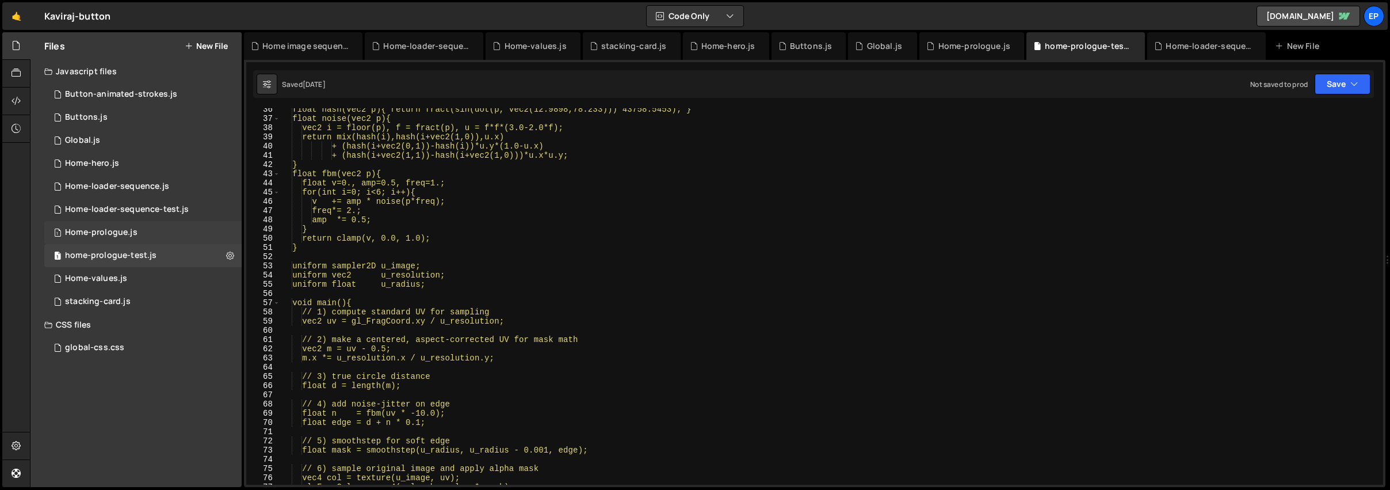
click at [152, 237] on div "1 Home-prologue.js 0" at bounding box center [142, 232] width 197 height 23
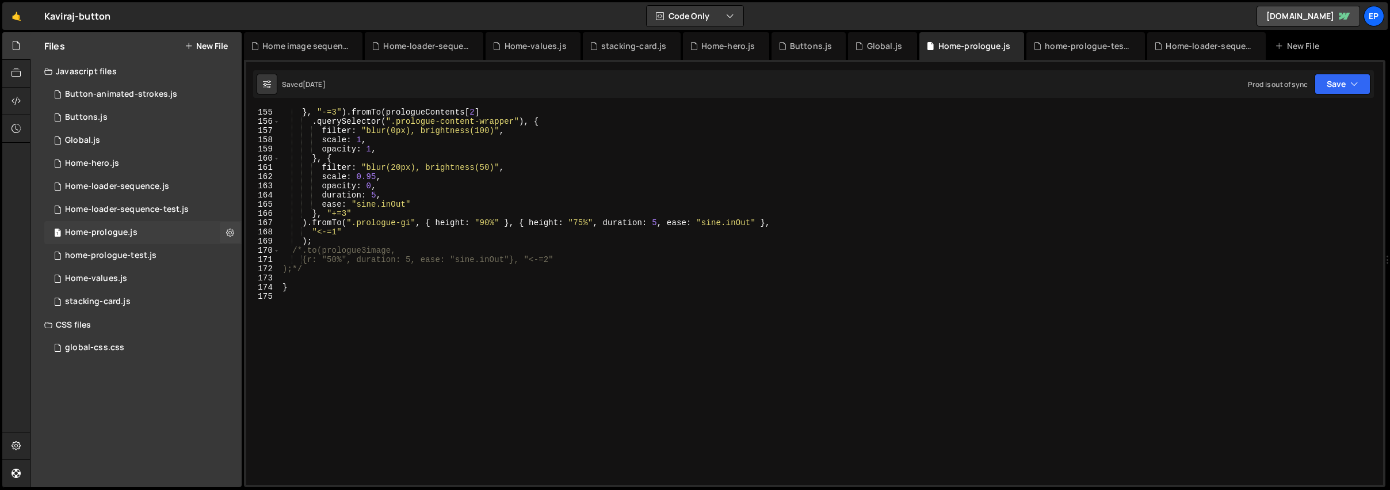
scroll to position [3391, 0]
type textarea ");*/"
click at [324, 268] on div "} , "-=3" ) . fromTo ( prologueContents [ 2 ] . querySelector ( ".prologue-cont…" at bounding box center [829, 305] width 1098 height 395
click at [118, 210] on div "Home-loader-sequence-test.js" at bounding box center [127, 209] width 124 height 10
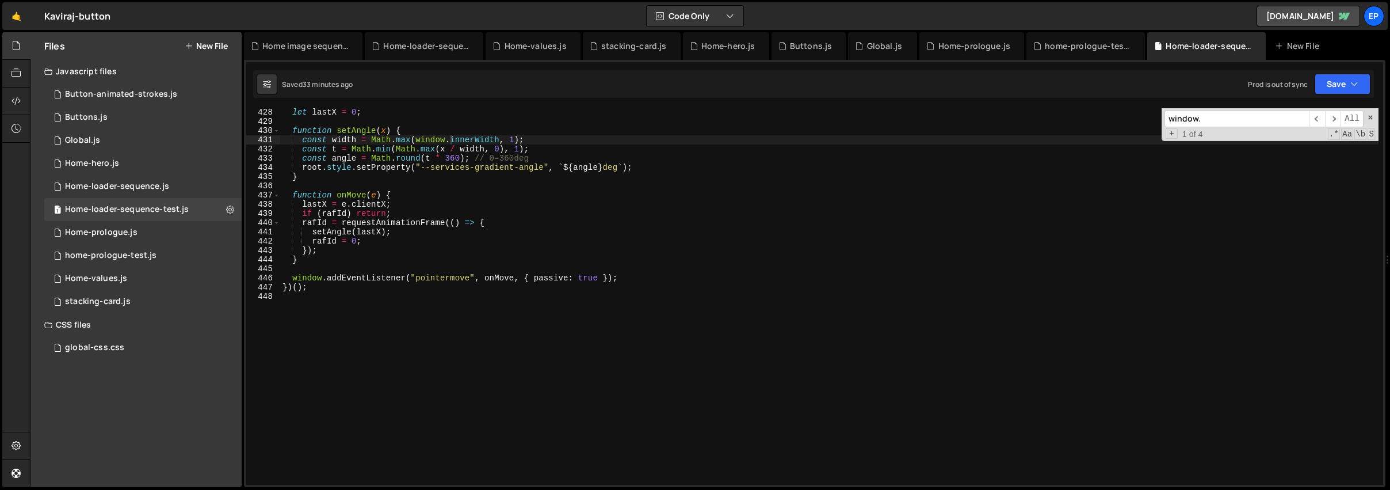
scroll to position [3931, 0]
click at [116, 165] on div "Home-hero.js" at bounding box center [92, 163] width 54 height 10
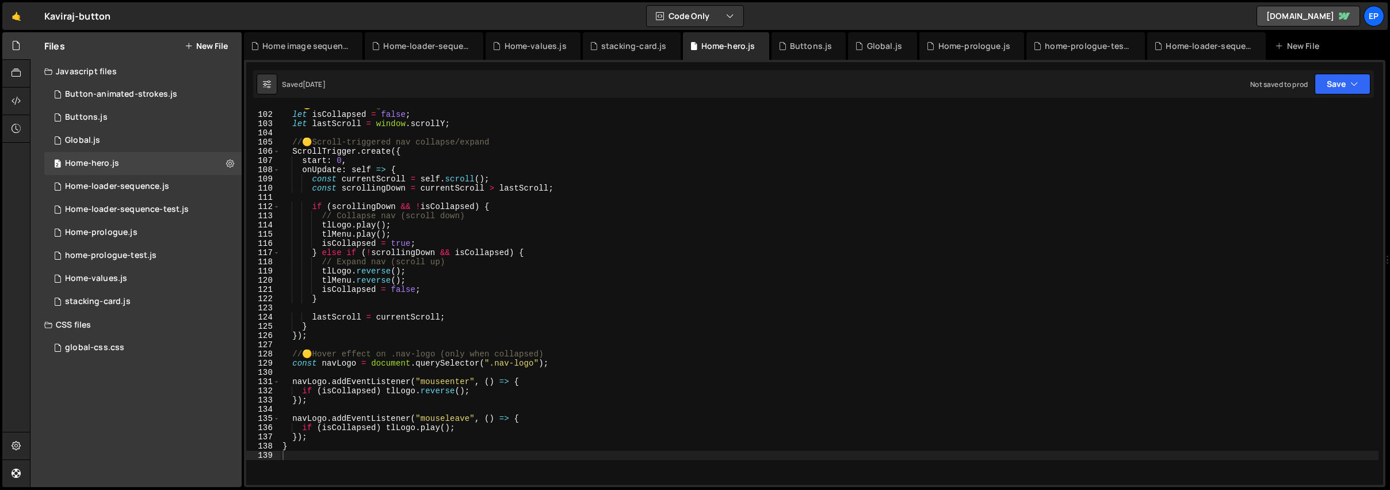
scroll to position [928, 0]
click at [143, 239] on div "1 Home-prologue.js 0" at bounding box center [142, 232] width 197 height 23
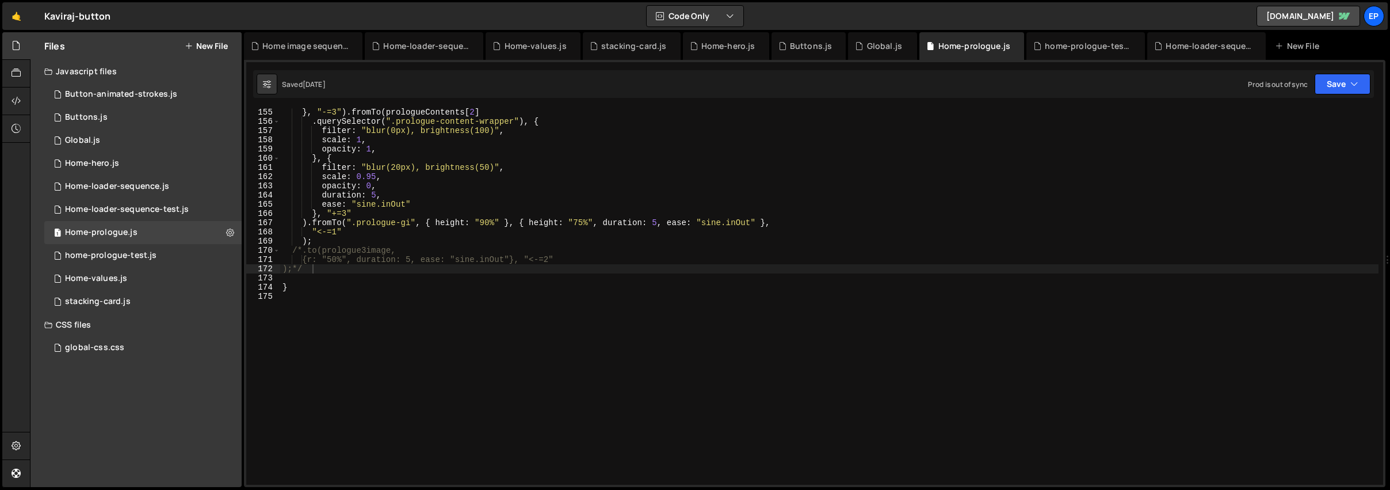
scroll to position [3391, 0]
click at [150, 261] on div "1 home-prologue-test.js 0" at bounding box center [142, 255] width 197 height 23
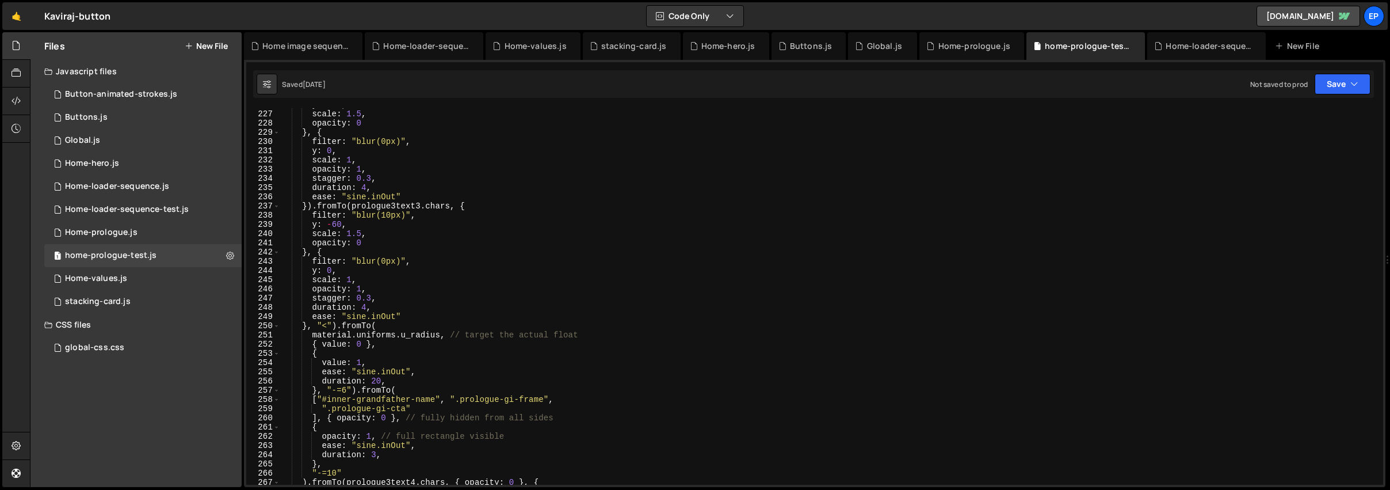
scroll to position [1986, 0]
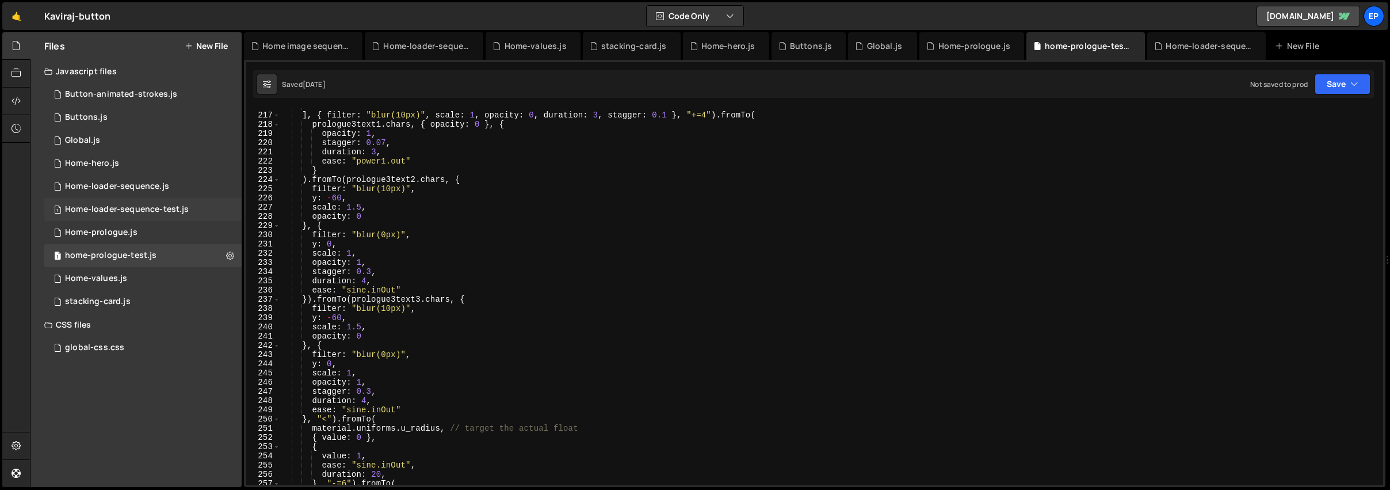
click at [126, 209] on div "Home-loader-sequence-test.js" at bounding box center [127, 209] width 124 height 10
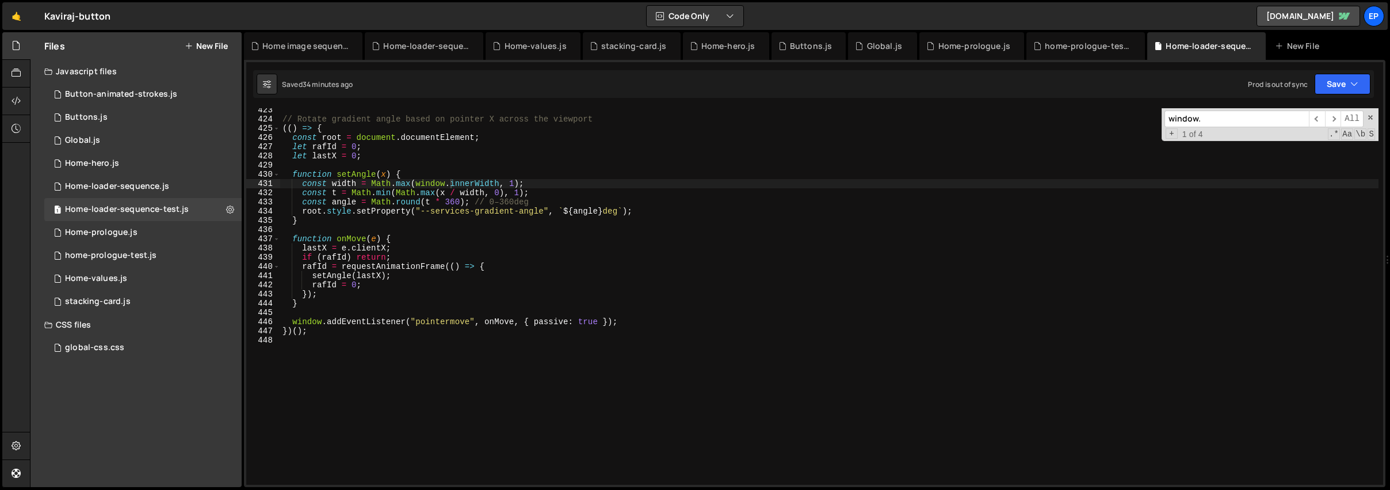
scroll to position [3781, 0]
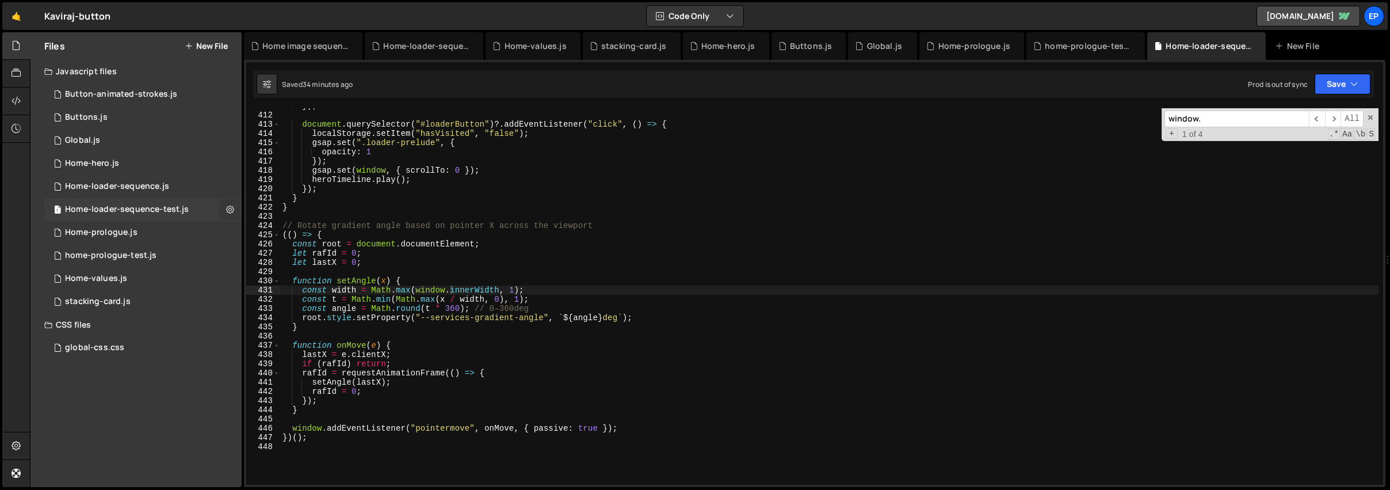
click at [227, 208] on icon at bounding box center [230, 209] width 8 height 11
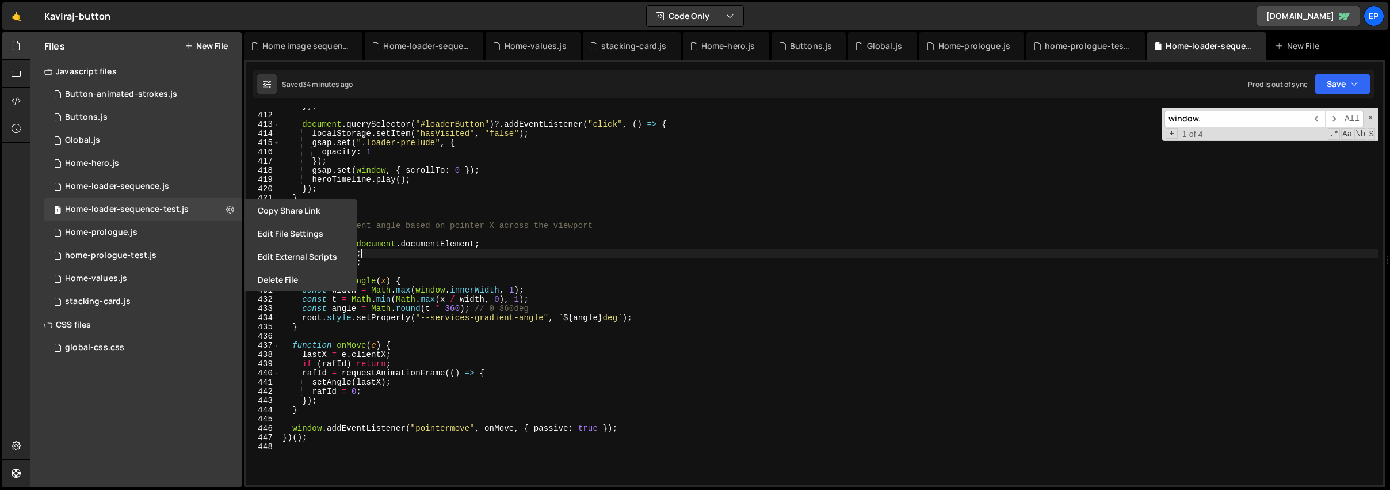
click at [559, 253] on div "}) ; document . querySelector ( "#loaderButton" ) ?. addEventListener ( "click"…" at bounding box center [829, 298] width 1098 height 395
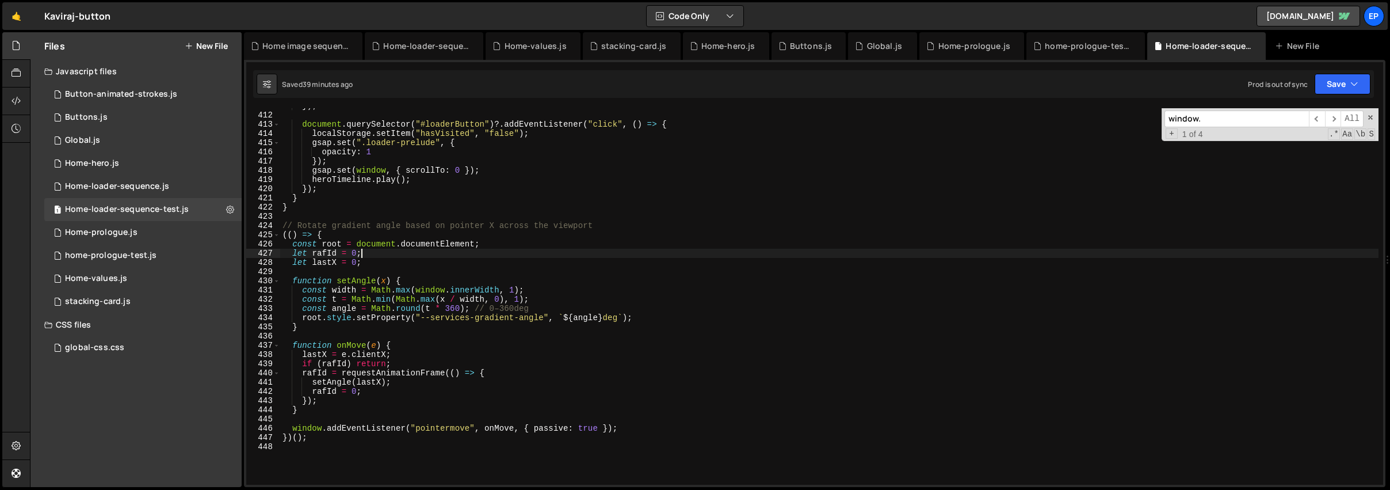
click at [365, 283] on div "}) ; document . querySelector ( "#loaderButton" ) ?. addEventListener ( "click"…" at bounding box center [829, 298] width 1098 height 395
click at [1370, 117] on span at bounding box center [1370, 117] width 8 height 8
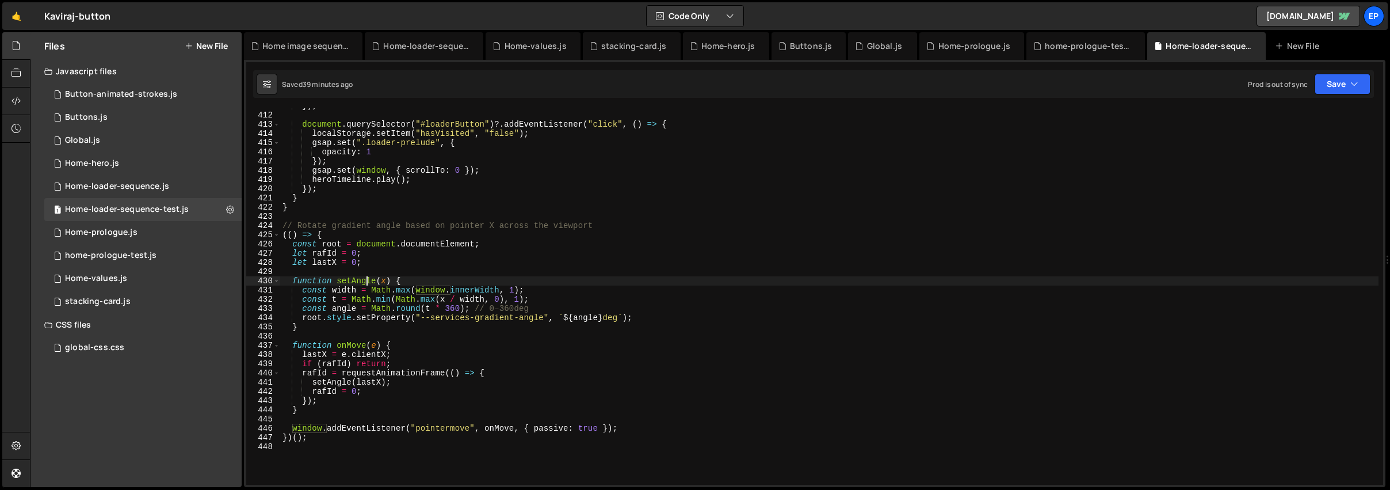
click at [464, 369] on div "}) ; document . querySelector ( "#loaderButton" ) ?. addEventListener ( "click"…" at bounding box center [829, 298] width 1098 height 395
type textarea "[PERSON_NAME] = requestAnimationFrame(() => {"
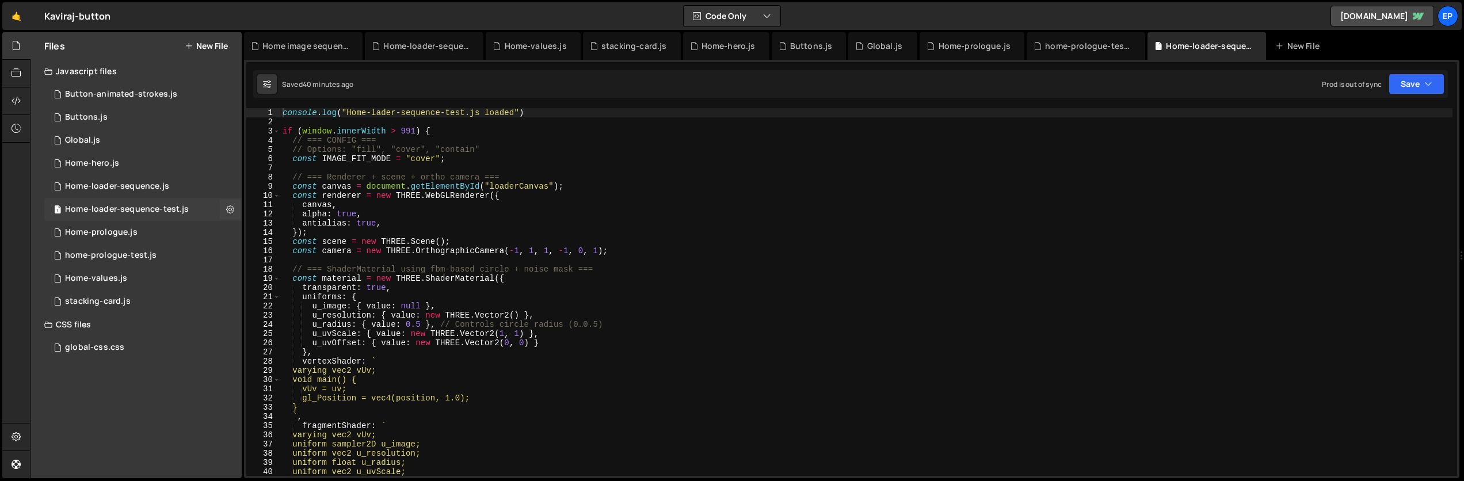
click at [134, 208] on div "Home-loader-sequence-test.js" at bounding box center [127, 209] width 124 height 10
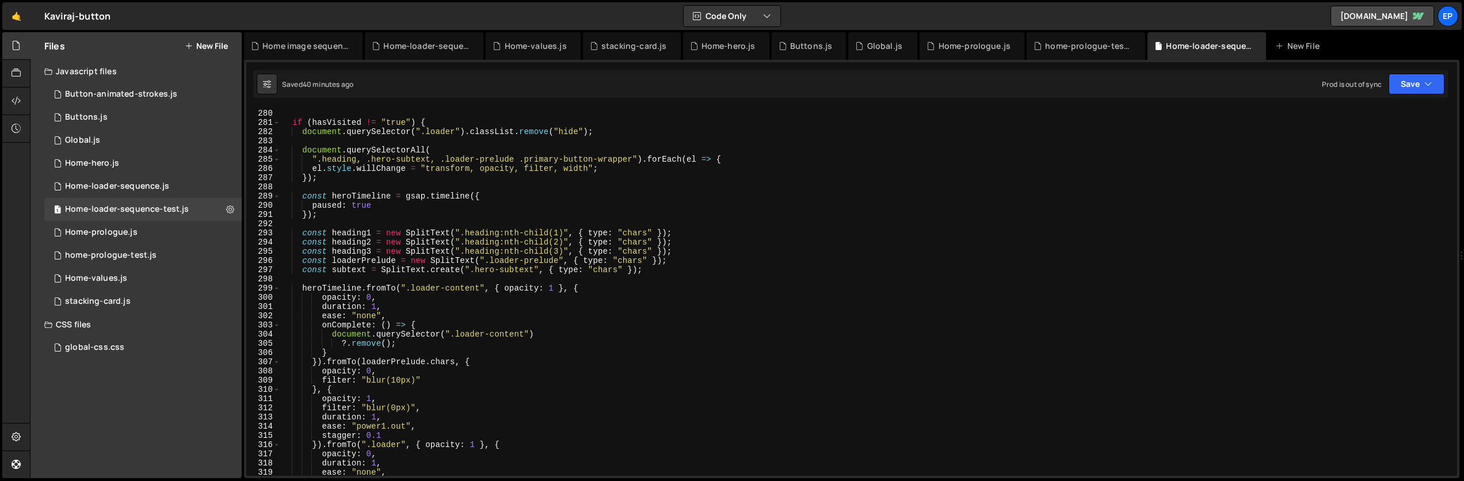
scroll to position [2585, 0]
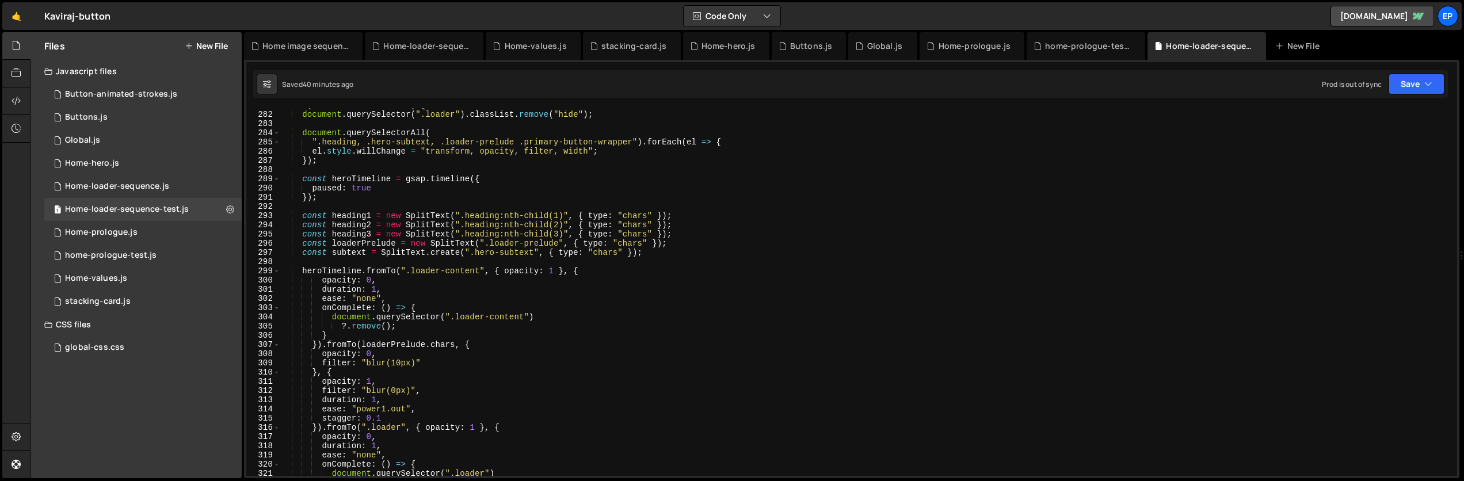
type textarea "const heading2 = new SplitText(".heading:nth-child(2)", { type: "chars" });"
click at [690, 224] on div "if ( hasVisited != "true" ) { document . querySelector ( ".loader" ) . classLis…" at bounding box center [866, 294] width 1172 height 386
